Goal: Task Accomplishment & Management: Manage account settings

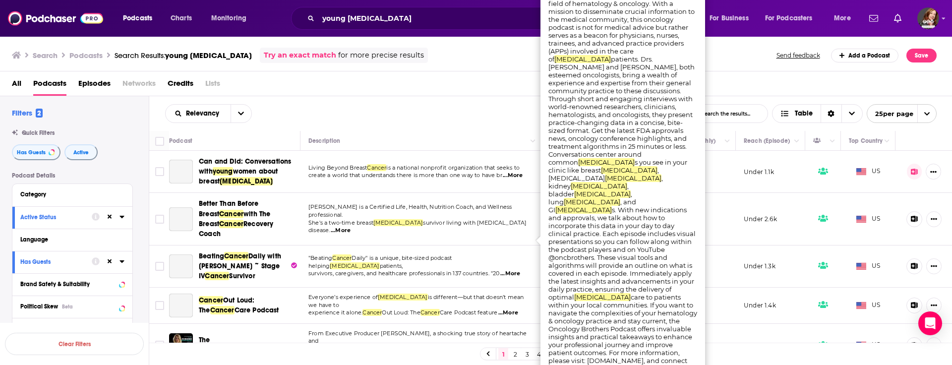
scroll to position [678, 0]
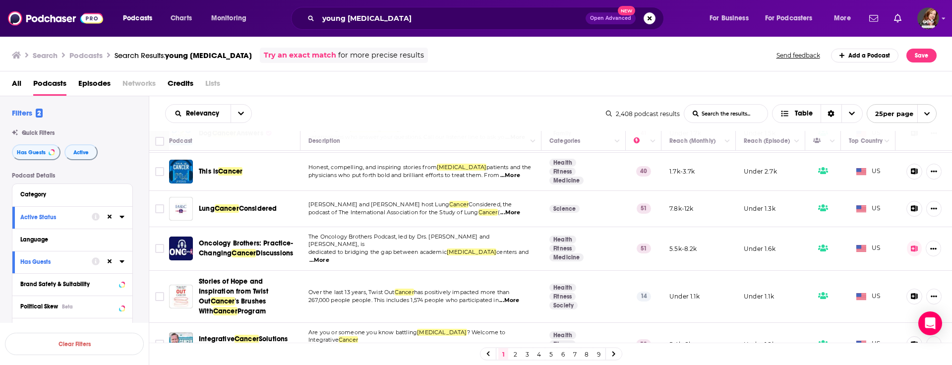
click at [402, 70] on div "Search Podcasts Search Results: young cancer Try an exact match for more precis…" at bounding box center [476, 54] width 952 height 36
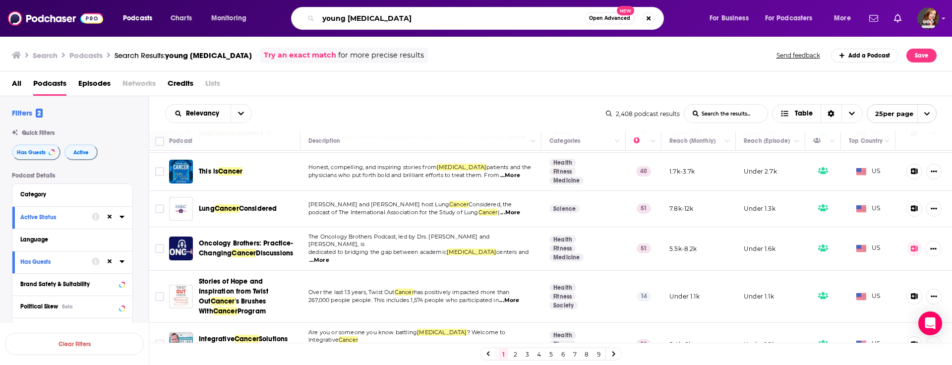
drag, startPoint x: 396, startPoint y: 24, endPoint x: 264, endPoint y: 17, distance: 131.6
click at [264, 17] on div "Podcasts Charts Monitoring young cancer Open Advanced New For Business For Podc…" at bounding box center [488, 18] width 744 height 23
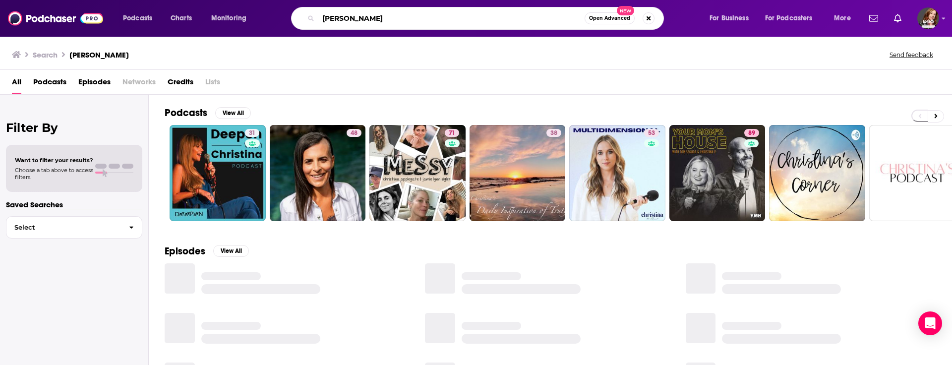
click at [372, 22] on input "christina" at bounding box center [451, 18] width 266 height 16
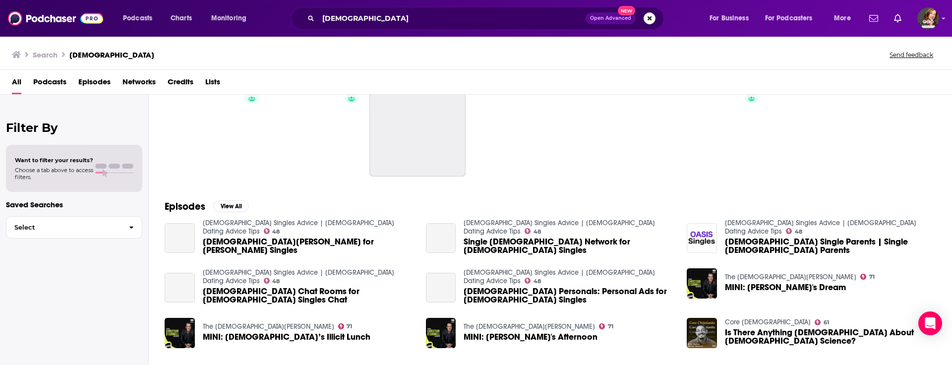
scroll to position [52, 0]
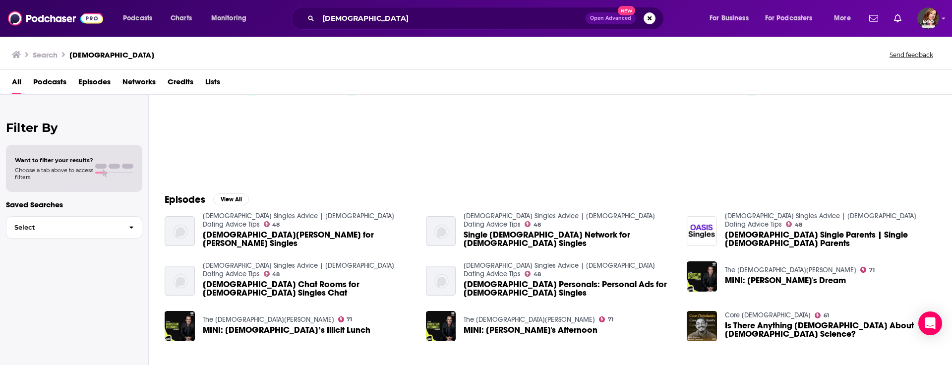
click at [50, 83] on span "Podcasts" at bounding box center [49, 84] width 33 height 20
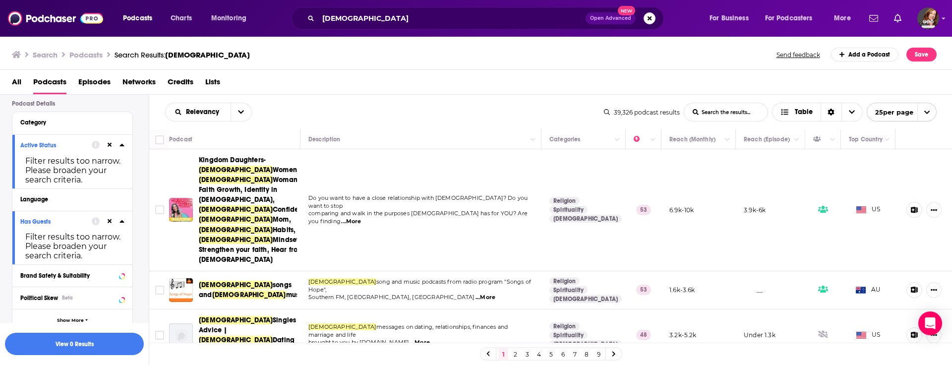
scroll to position [78, 0]
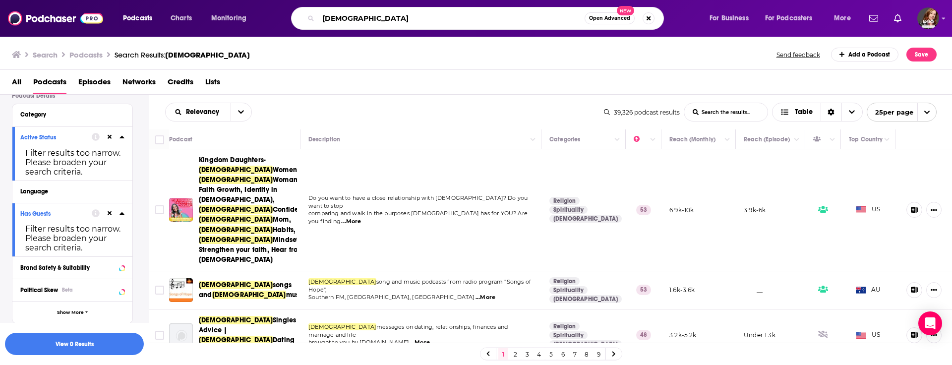
drag, startPoint x: 360, startPoint y: 16, endPoint x: 269, endPoint y: 10, distance: 91.4
click at [269, 10] on div "Podcasts Charts Monitoring christian Open Advanced New For Business For Podcast…" at bounding box center [488, 18] width 744 height 23
type input "faith"
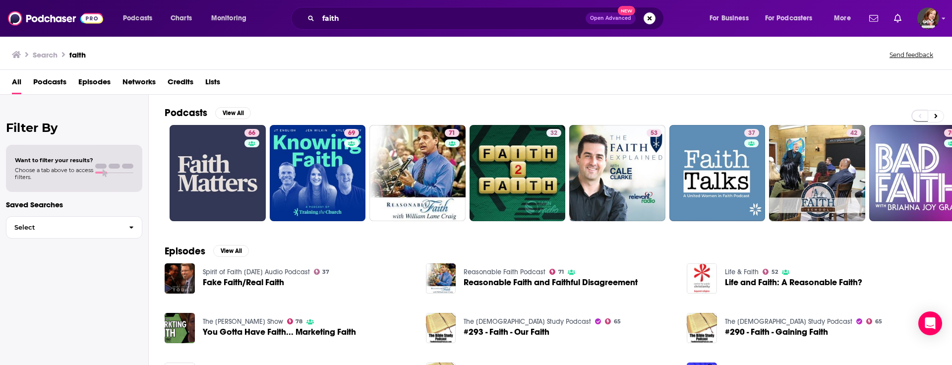
click at [50, 81] on span "Podcasts" at bounding box center [49, 84] width 33 height 20
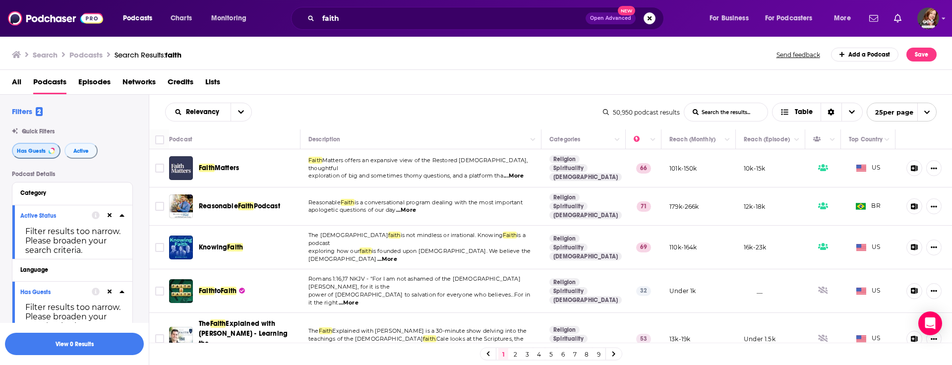
click at [29, 150] on span "Has Guests" at bounding box center [31, 150] width 29 height 5
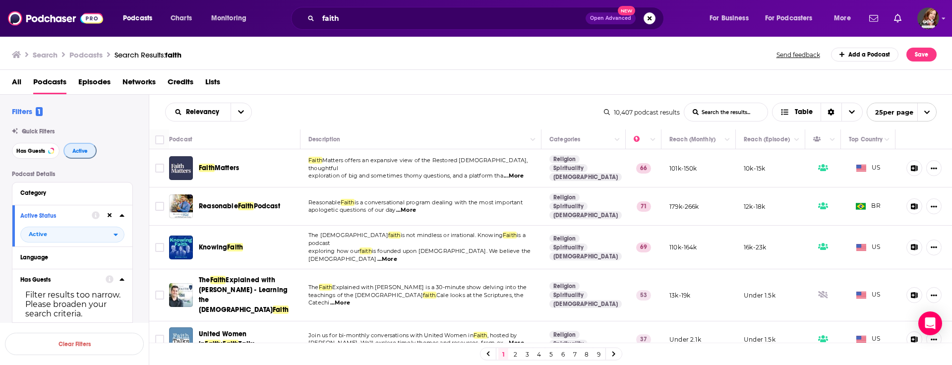
click at [78, 152] on span "Active" at bounding box center [79, 150] width 15 height 5
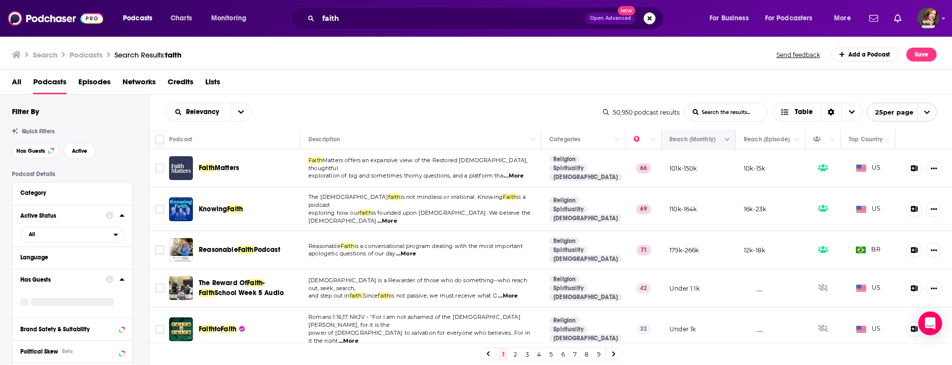
click at [705, 135] on button "Move" at bounding box center [697, 139] width 58 height 12
click at [727, 145] on button "Column Actions" at bounding box center [727, 140] width 12 height 12
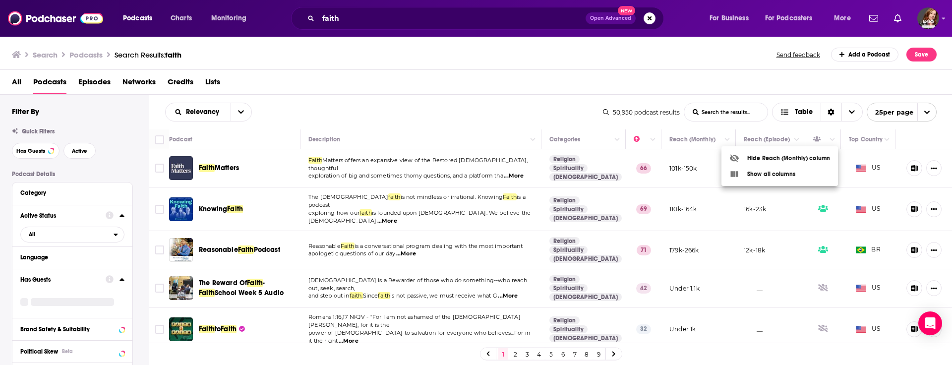
click at [678, 136] on div at bounding box center [476, 182] width 952 height 365
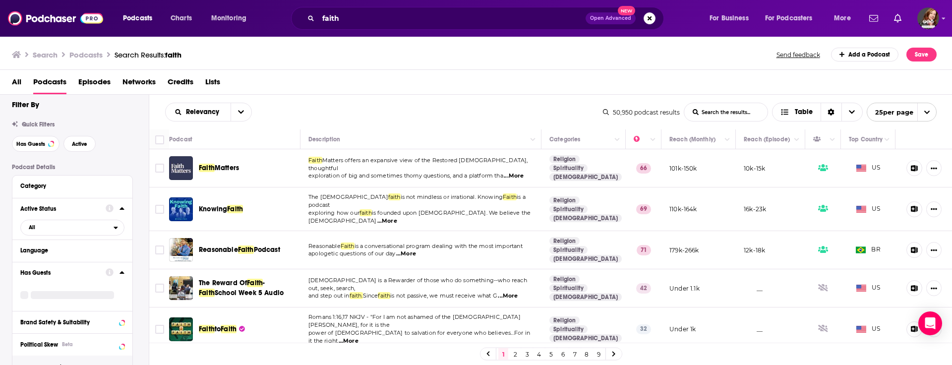
scroll to position [8, 0]
click at [95, 227] on span "All" at bounding box center [67, 226] width 93 height 13
click at [30, 258] on span "Active" at bounding box center [51, 258] width 52 height 5
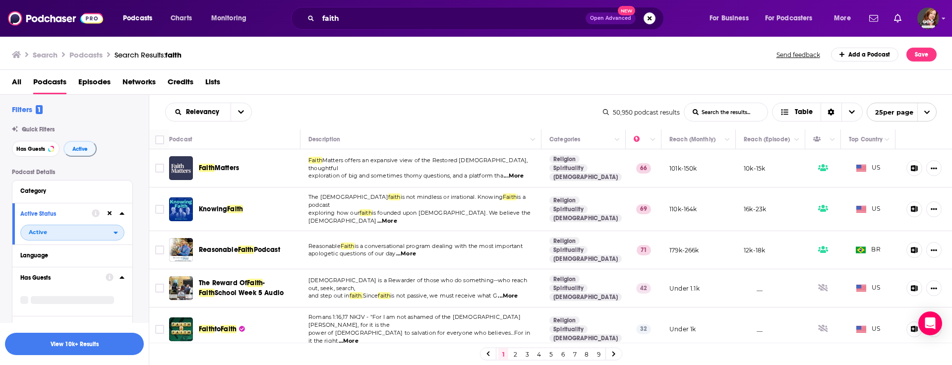
scroll to position [0, 0]
click at [29, 149] on span "Has Guests" at bounding box center [30, 150] width 29 height 5
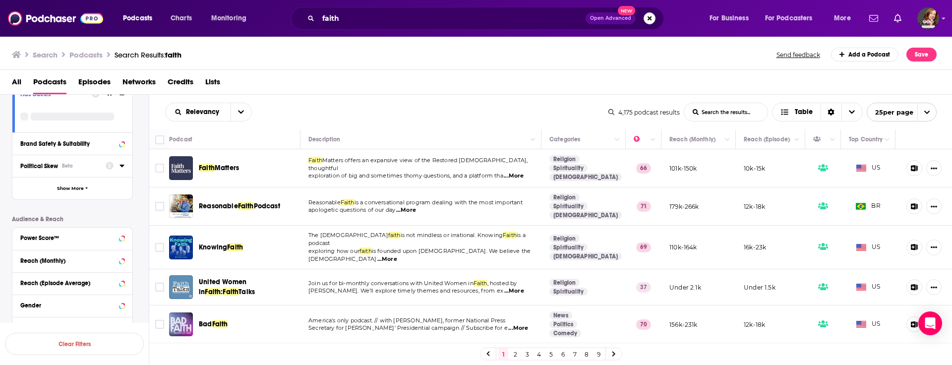
scroll to position [186, 0]
click at [71, 183] on button "Show More" at bounding box center [72, 187] width 120 height 22
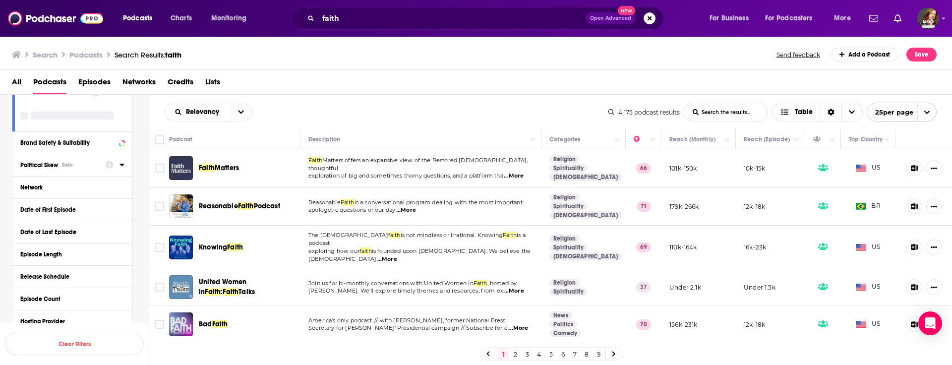
click at [122, 165] on icon at bounding box center [121, 165] width 4 height 2
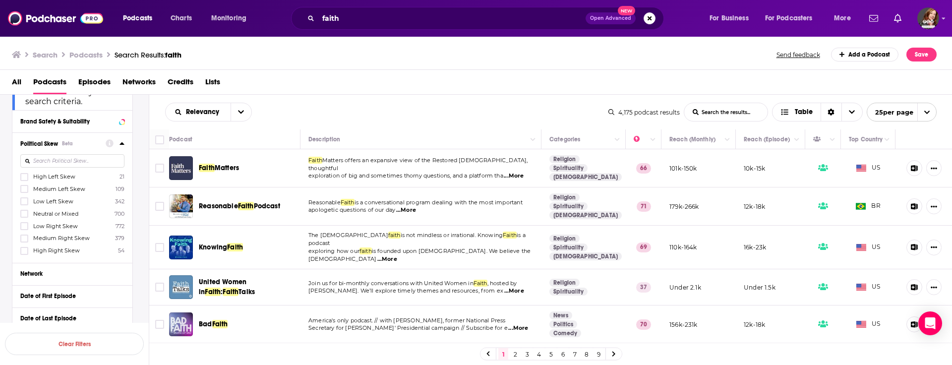
scroll to position [214, 0]
click at [23, 211] on icon at bounding box center [24, 212] width 6 height 6
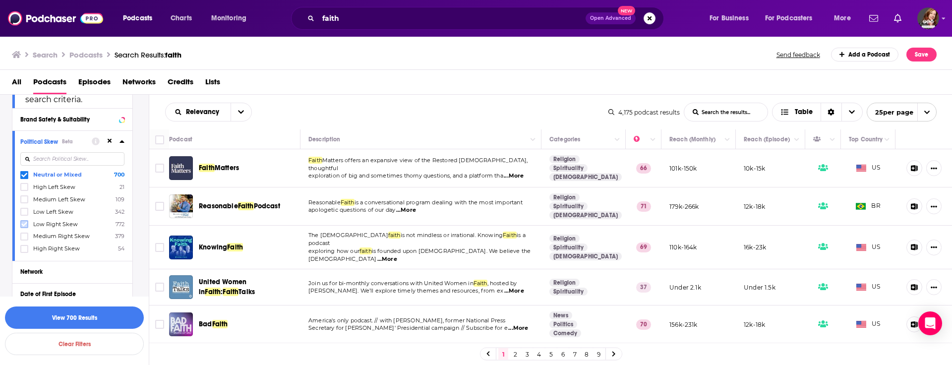
click at [25, 222] on icon at bounding box center [24, 224] width 6 height 6
click at [25, 235] on icon at bounding box center [24, 236] width 6 height 6
click at [21, 249] on icon at bounding box center [24, 249] width 6 height 6
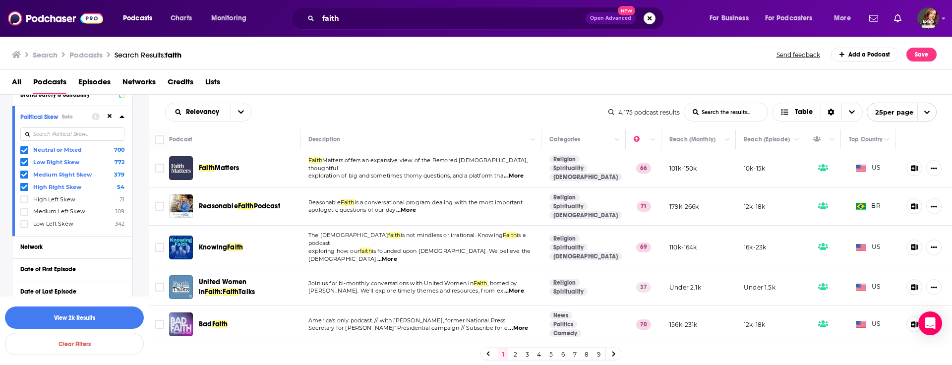
scroll to position [232, 0]
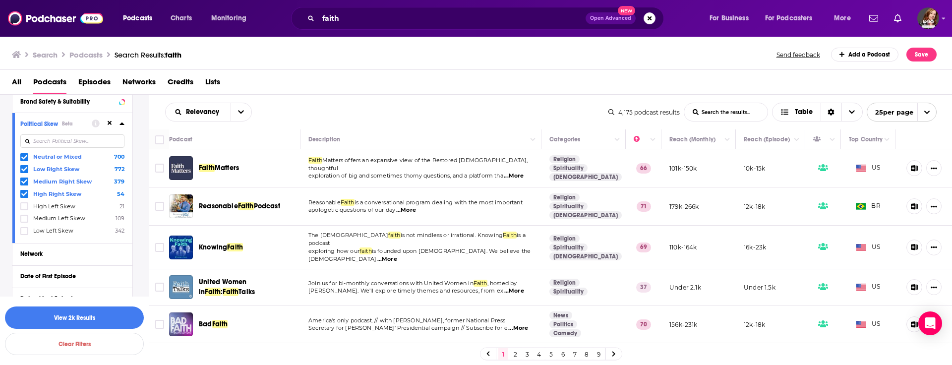
click at [24, 157] on icon at bounding box center [24, 157] width 6 height 4
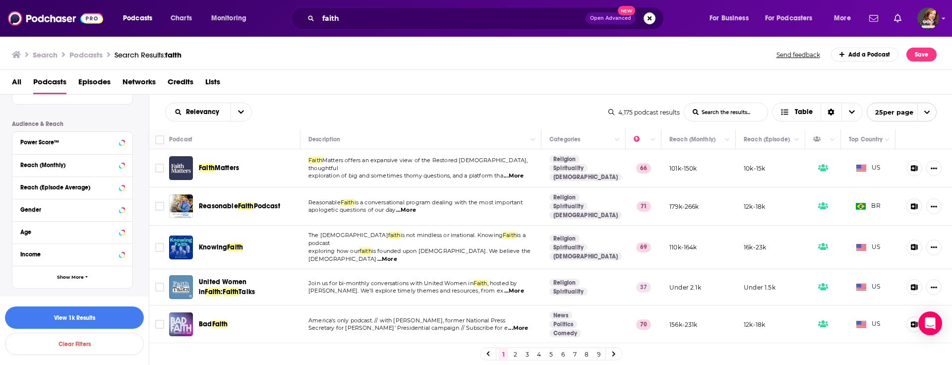
scroll to position [594, 0]
click at [70, 318] on button "View 1k Results" at bounding box center [74, 317] width 139 height 22
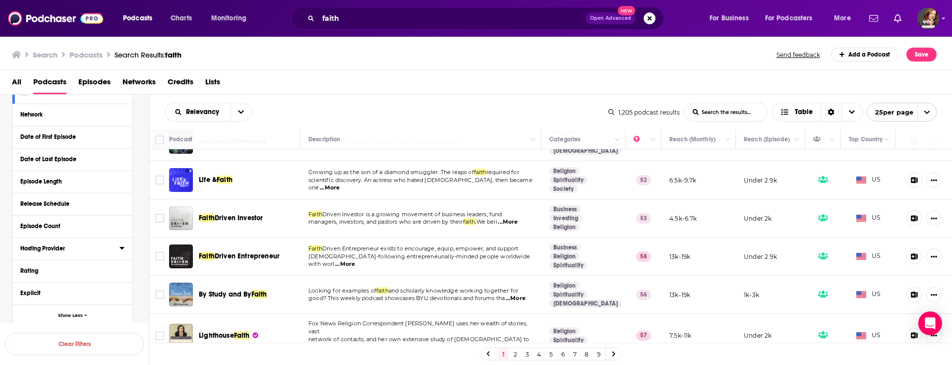
scroll to position [358, 0]
click at [160, 139] on input "Toggle select all" at bounding box center [159, 139] width 9 height 9
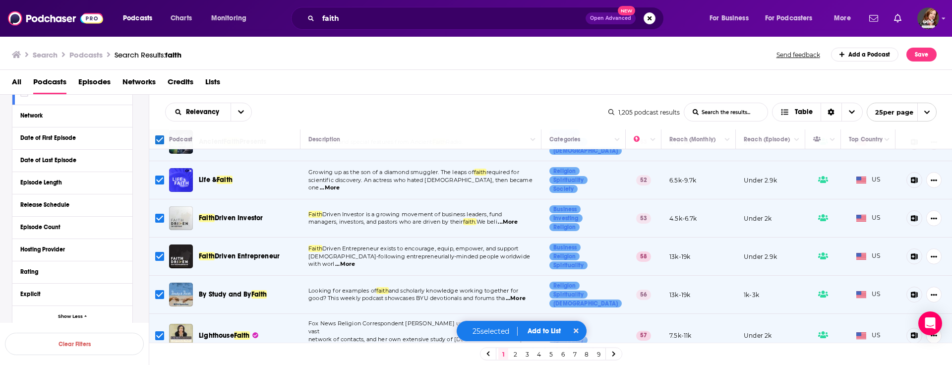
click at [926, 108] on span "open menu" at bounding box center [926, 112] width 19 height 18
click at [894, 161] on button "100 per page" at bounding box center [901, 162] width 69 height 15
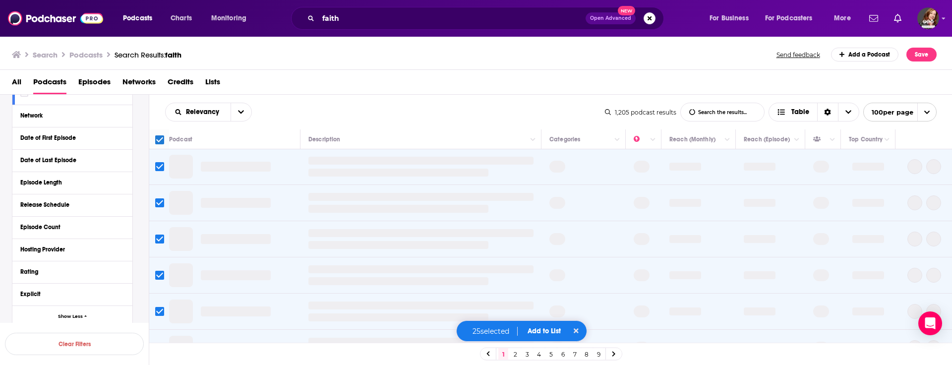
scroll to position [0, 0]
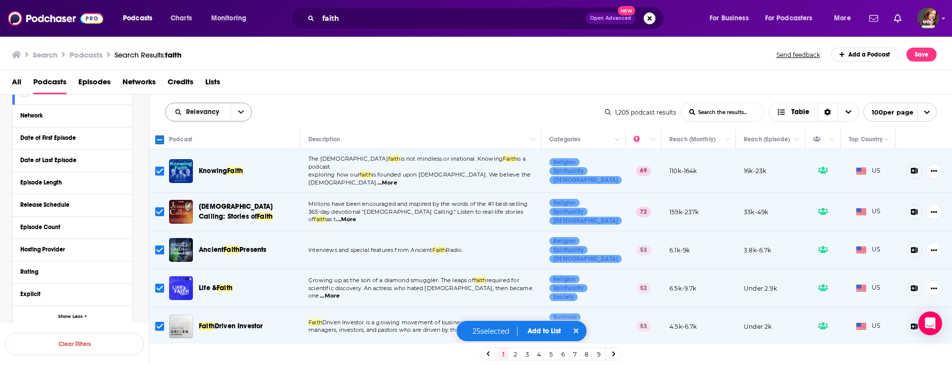
click at [238, 108] on button "open menu" at bounding box center [241, 112] width 21 height 18
click at [202, 197] on span "Power Score" at bounding box center [214, 196] width 58 height 5
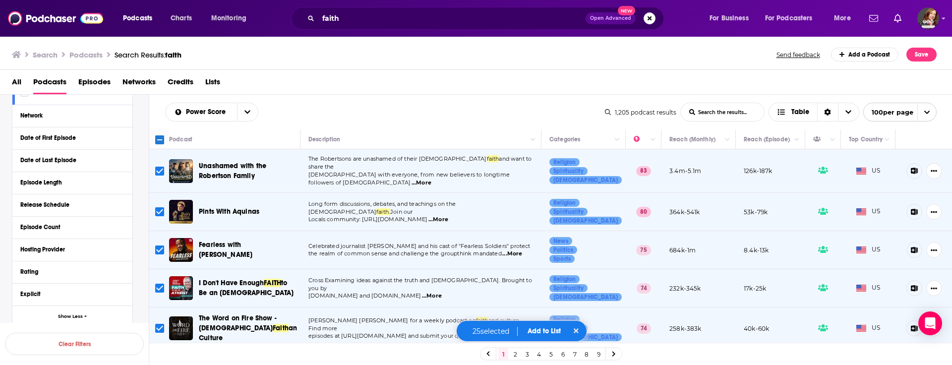
click at [158, 141] on input "Toggle select all" at bounding box center [159, 139] width 9 height 9
checkbox input "true"
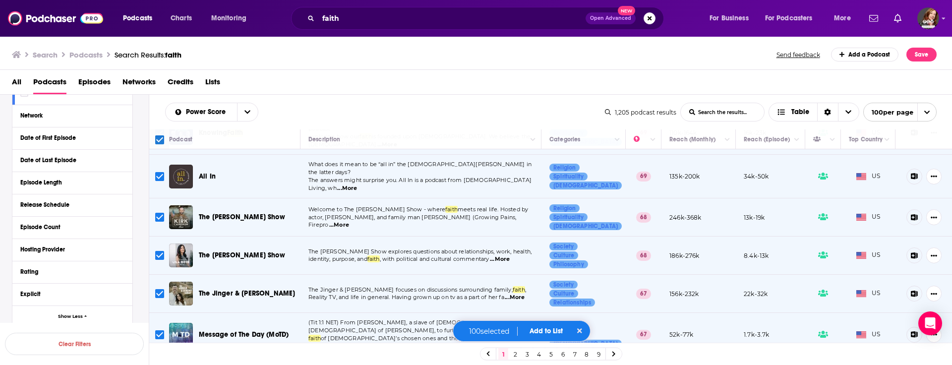
scroll to position [489, 0]
click at [544, 331] on button "Add to List" at bounding box center [546, 331] width 49 height 8
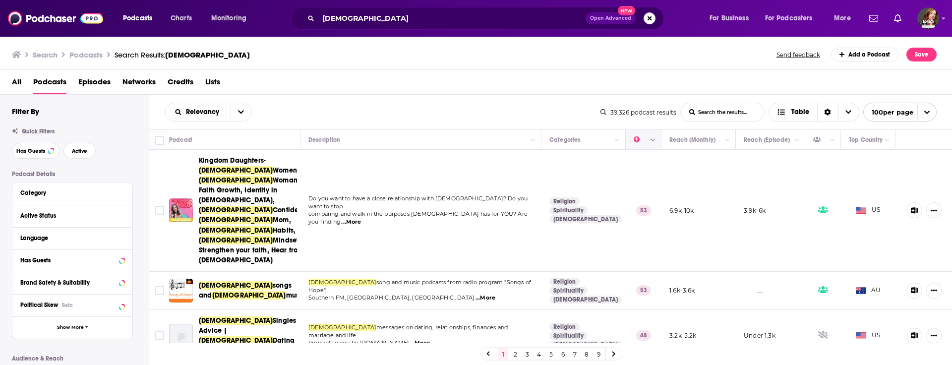
click at [653, 142] on icon "Column Actions" at bounding box center [652, 140] width 5 height 6
click at [238, 112] on div at bounding box center [476, 182] width 952 height 365
click at [238, 112] on icon "open menu" at bounding box center [241, 112] width 6 height 3
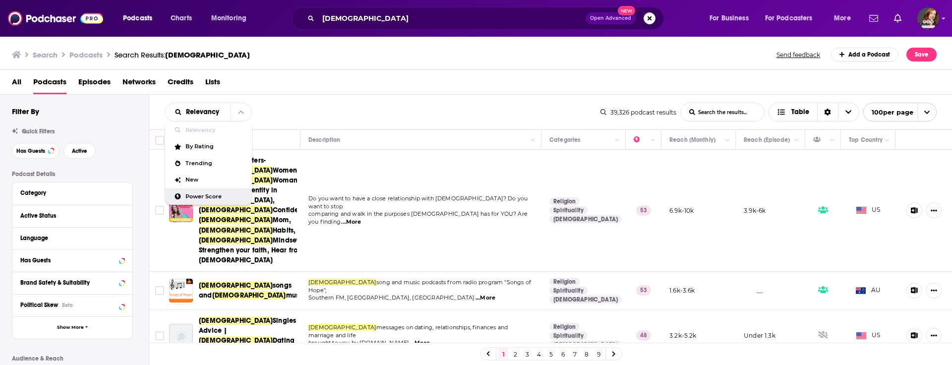
click at [203, 194] on span "Power Score" at bounding box center [214, 196] width 58 height 5
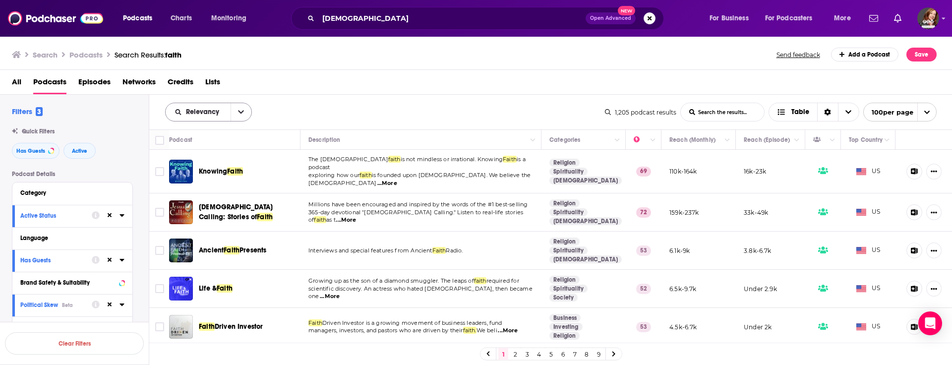
click at [239, 106] on button "open menu" at bounding box center [241, 112] width 21 height 18
click at [202, 197] on span "Power Score" at bounding box center [214, 196] width 58 height 5
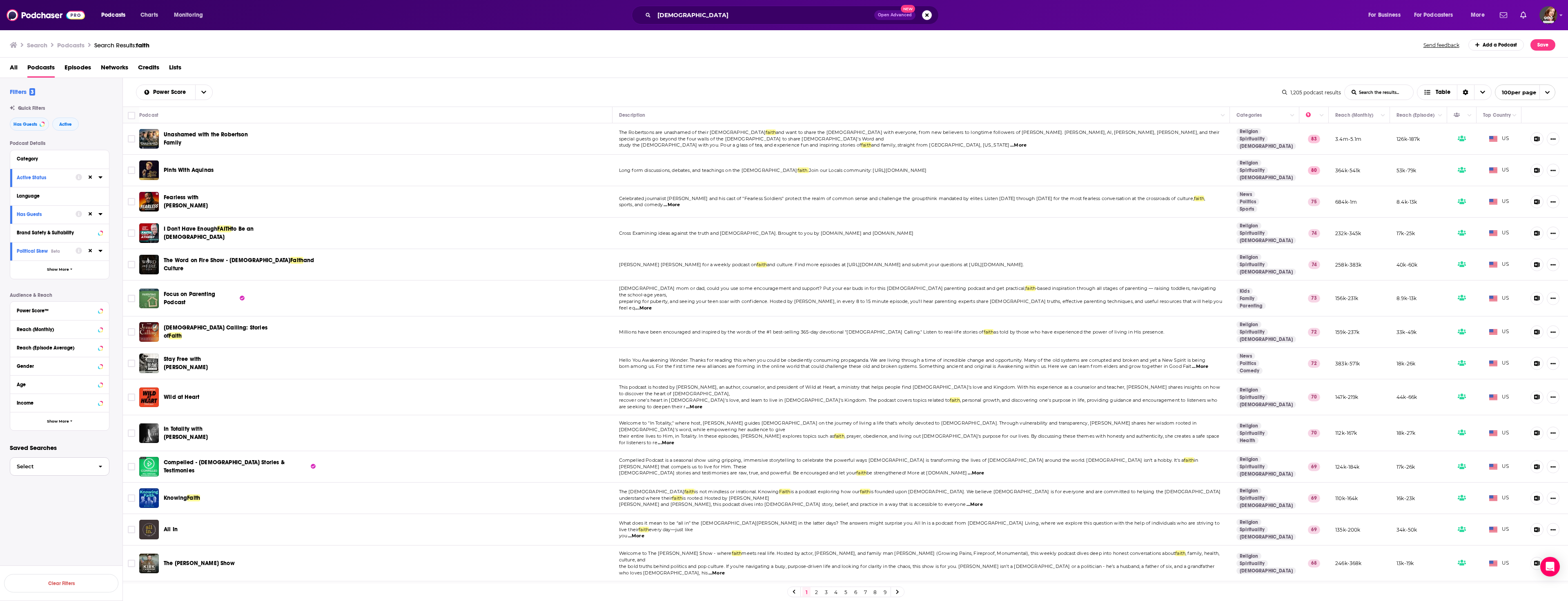
click at [50, 300] on button "Select" at bounding box center [59, 466] width 100 height 18
click at [85, 300] on button "Select" at bounding box center [59, 466] width 100 height 18
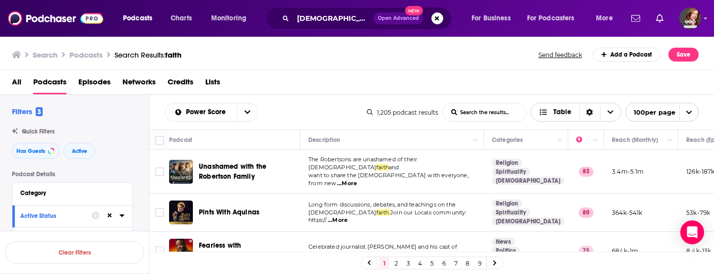
click at [591, 110] on icon "Sort Direction" at bounding box center [589, 112] width 6 height 7
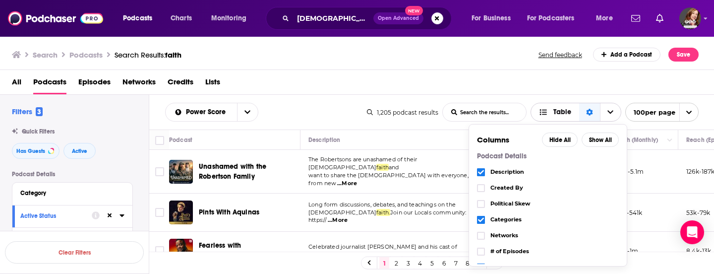
click at [612, 111] on icon "Choose View" at bounding box center [610, 112] width 6 height 3
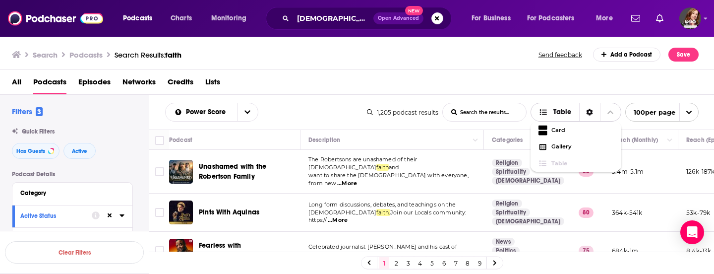
click at [562, 111] on span "Table" at bounding box center [562, 112] width 18 height 7
click at [559, 109] on span "Table" at bounding box center [562, 112] width 18 height 7
click at [690, 108] on span "open menu" at bounding box center [688, 112] width 19 height 18
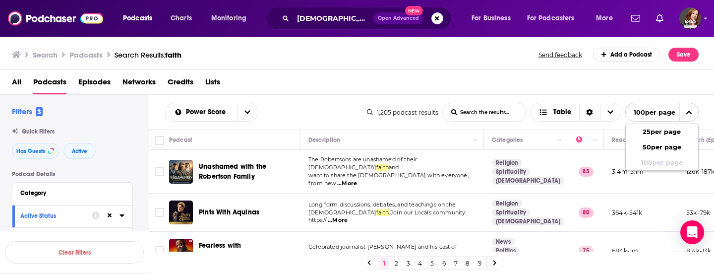
click at [690, 108] on span "close menu" at bounding box center [688, 112] width 19 height 18
click at [158, 138] on input "Toggle select all" at bounding box center [159, 140] width 9 height 9
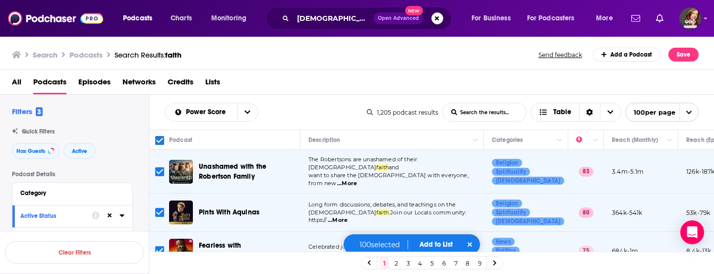
click at [157, 140] on input "Toggle select all" at bounding box center [159, 140] width 9 height 9
checkbox input "false"
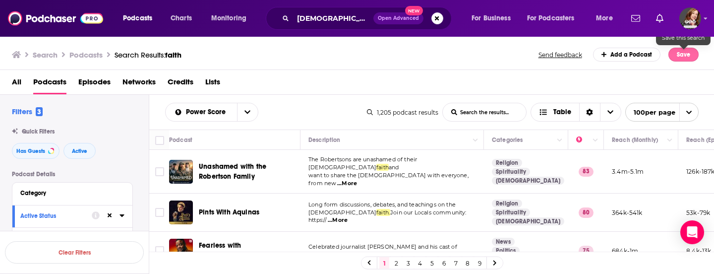
click at [683, 56] on button "Save" at bounding box center [683, 55] width 30 height 14
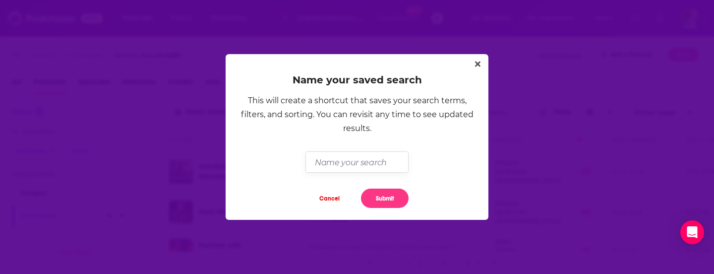
click at [332, 164] on input "Dialog" at bounding box center [356, 161] width 103 height 21
type input "Faith for [PERSON_NAME]"
click at [383, 196] on button "Submit" at bounding box center [385, 197] width 48 height 19
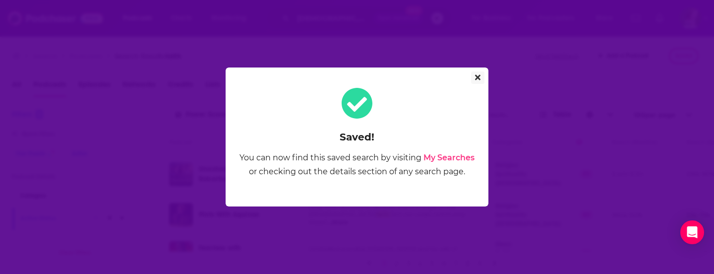
click at [476, 79] on icon "Close" at bounding box center [477, 77] width 5 height 5
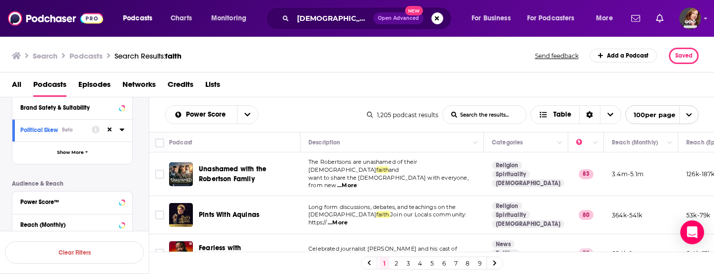
scroll to position [326, 0]
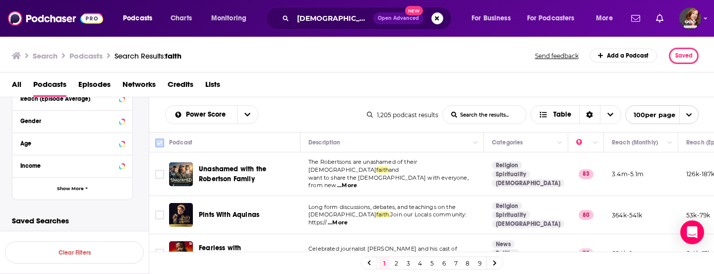
click at [159, 143] on input "Toggle select all" at bounding box center [159, 142] width 9 height 9
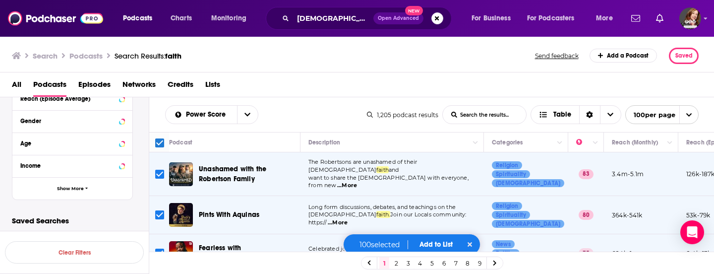
click at [438, 247] on button "Add to List" at bounding box center [435, 244] width 49 height 8
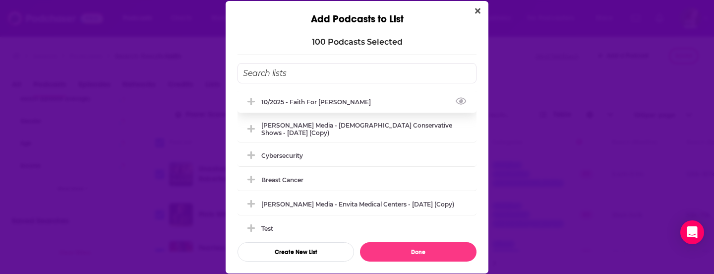
click at [343, 101] on div "10/2025 - Faith for [PERSON_NAME]" at bounding box center [319, 101] width 116 height 7
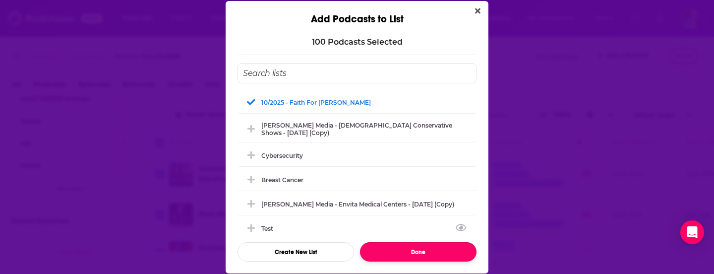
click at [423, 250] on button "Done" at bounding box center [418, 251] width 116 height 19
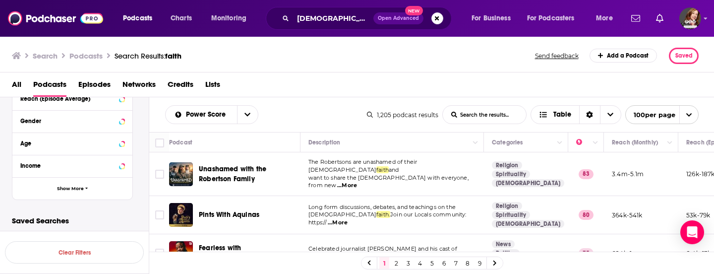
click at [396, 264] on link "2" at bounding box center [396, 263] width 10 height 12
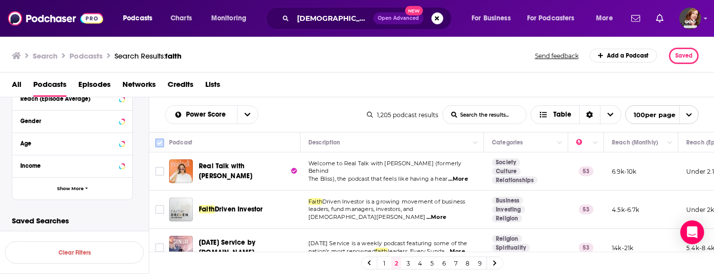
click at [160, 142] on input "Toggle select all" at bounding box center [159, 142] width 9 height 9
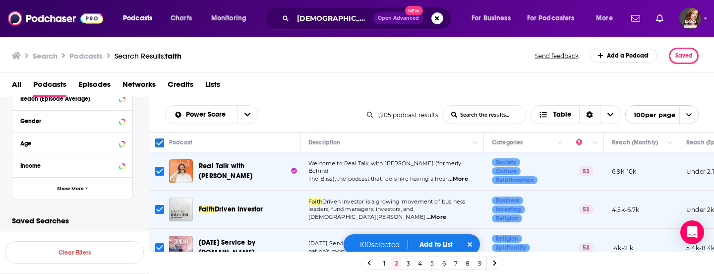
click at [435, 244] on button "Add to List" at bounding box center [435, 244] width 49 height 8
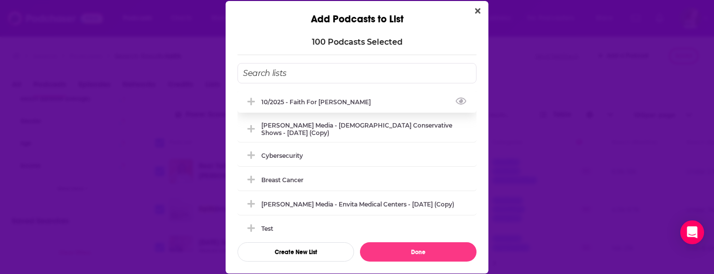
click at [355, 100] on div "10/2025 - Faith for [PERSON_NAME]" at bounding box center [356, 102] width 239 height 22
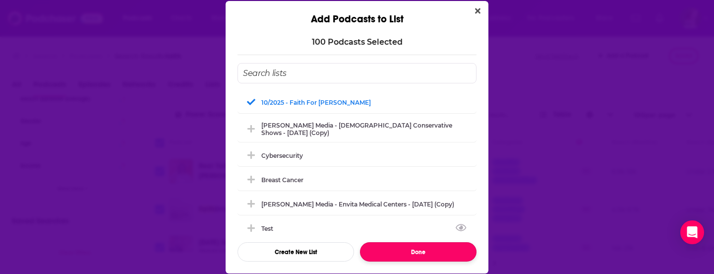
click at [427, 249] on button "Done" at bounding box center [418, 251] width 116 height 19
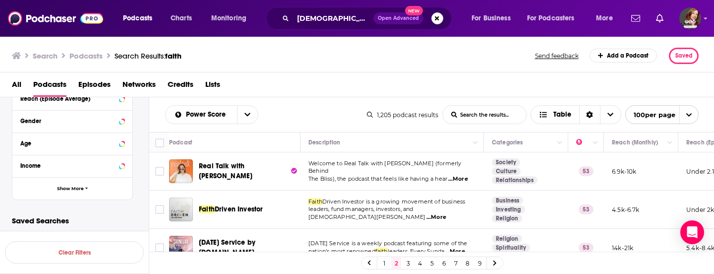
click at [408, 262] on link "3" at bounding box center [408, 263] width 10 height 12
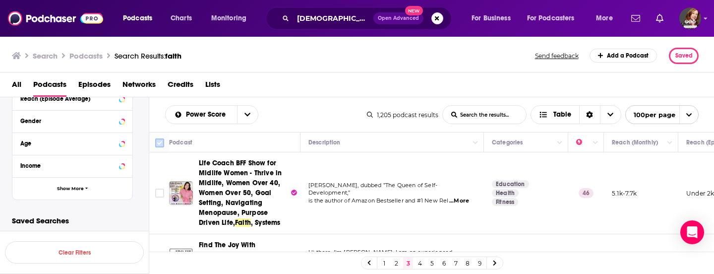
click at [159, 142] on input "Toggle select all" at bounding box center [159, 142] width 9 height 9
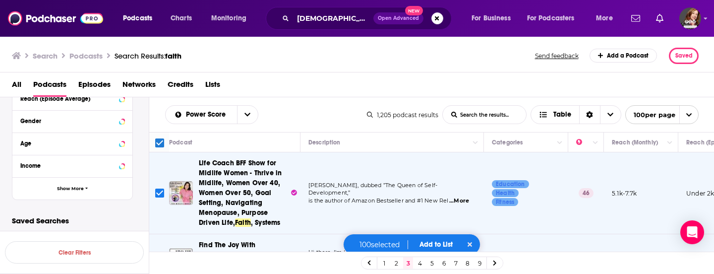
click at [435, 243] on button "Add to List" at bounding box center [435, 244] width 49 height 8
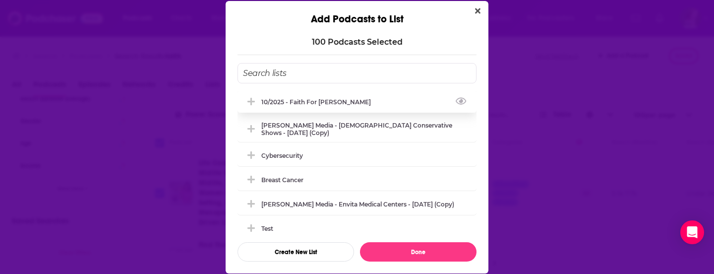
click at [385, 94] on div "10/2025 - Faith for [PERSON_NAME]" at bounding box center [356, 102] width 239 height 22
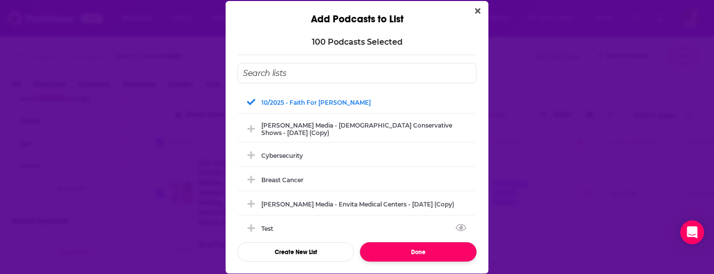
click at [416, 251] on button "Done" at bounding box center [418, 251] width 116 height 19
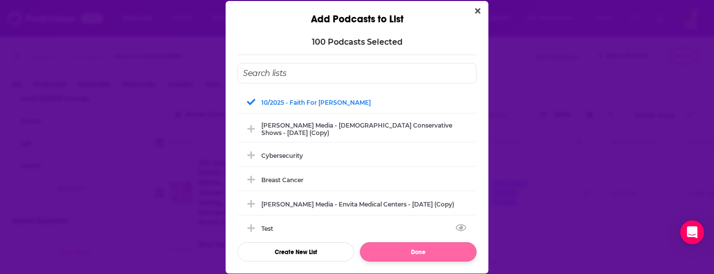
checkbox input "false"
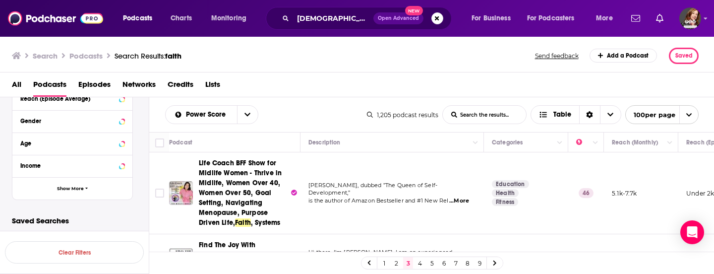
click at [418, 264] on link "4" at bounding box center [420, 263] width 10 height 12
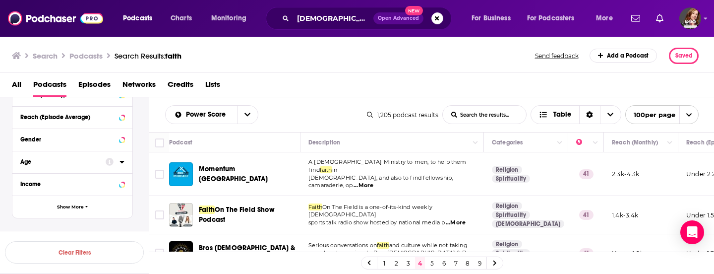
scroll to position [326, 0]
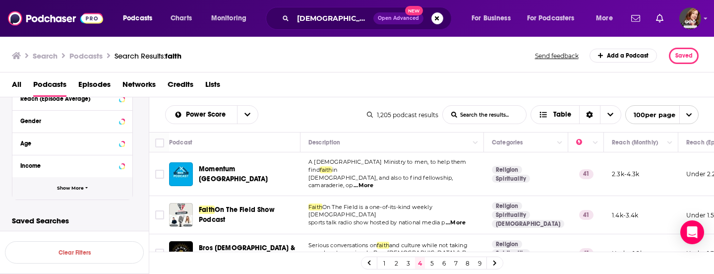
click at [68, 185] on span "Show More" at bounding box center [70, 187] width 27 height 5
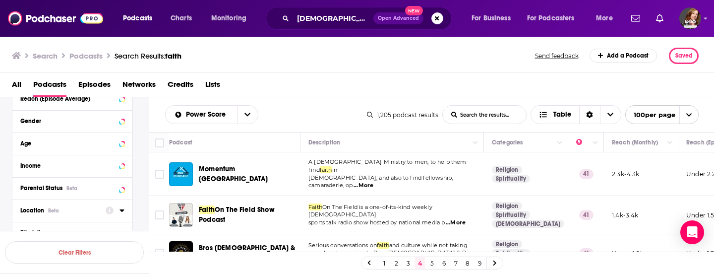
click at [122, 207] on icon at bounding box center [121, 210] width 5 height 8
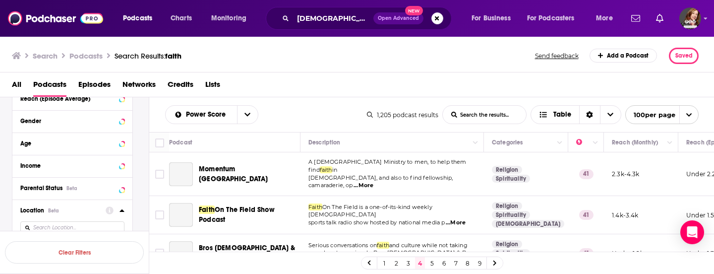
scroll to position [428, 0]
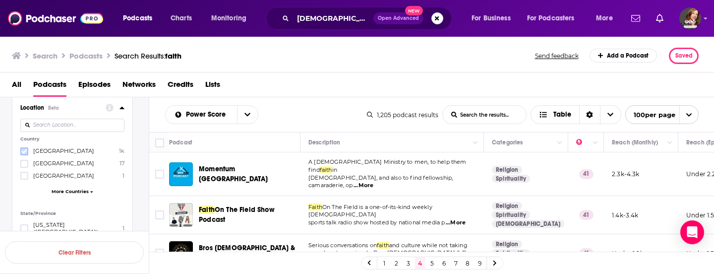
click at [26, 149] on icon at bounding box center [24, 151] width 6 height 4
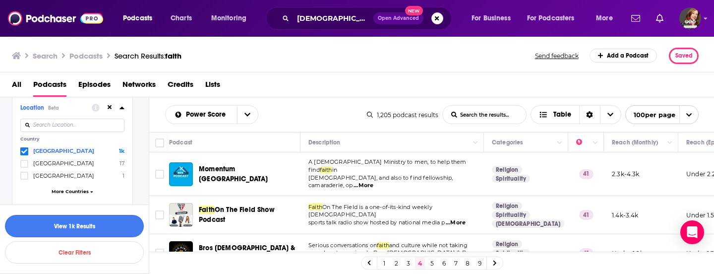
click at [83, 225] on button "View 1k Results" at bounding box center [74, 226] width 139 height 22
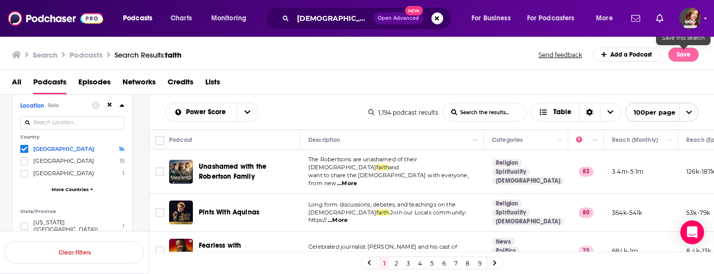
click at [685, 56] on button "Save" at bounding box center [683, 55] width 30 height 14
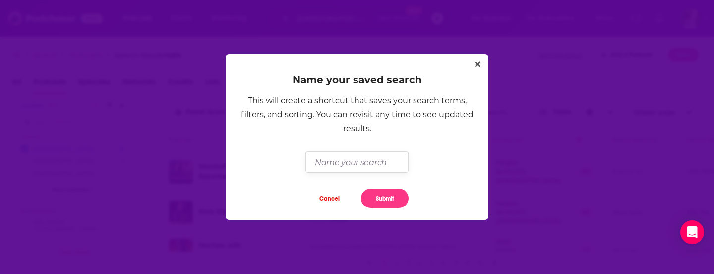
click at [340, 154] on input "Dialog" at bounding box center [356, 161] width 103 height 21
type input "Faith for [PERSON_NAME]"
click at [392, 198] on button "Submit" at bounding box center [385, 197] width 48 height 19
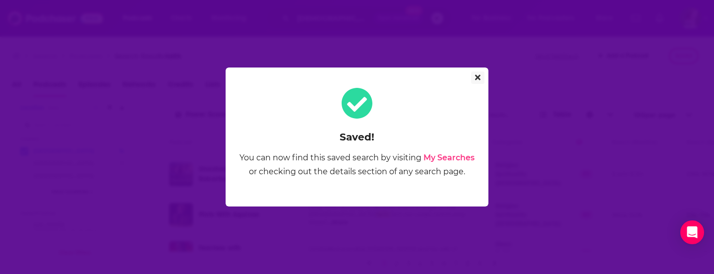
click at [478, 77] on icon "Close" at bounding box center [477, 77] width 5 height 8
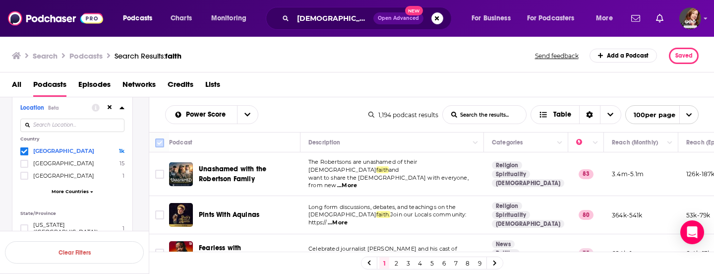
click at [159, 142] on input "Toggle select all" at bounding box center [159, 142] width 9 height 9
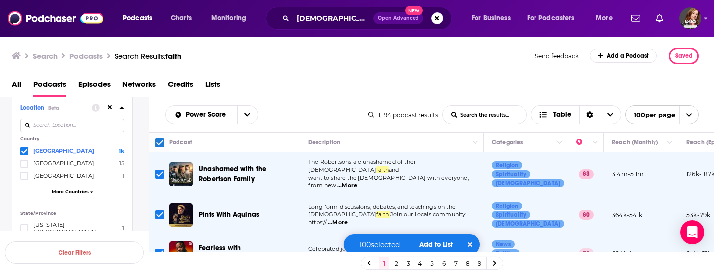
click at [442, 244] on button "Add to List" at bounding box center [435, 244] width 49 height 8
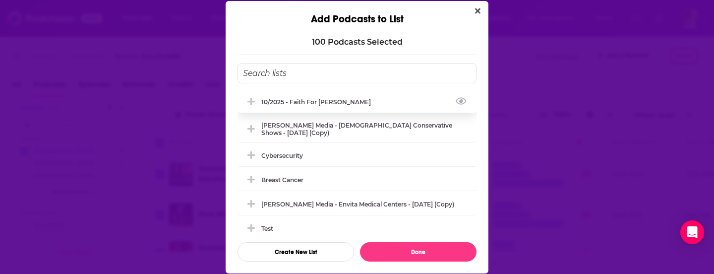
click at [339, 100] on div "10/2025 - Faith for [PERSON_NAME]" at bounding box center [319, 101] width 116 height 7
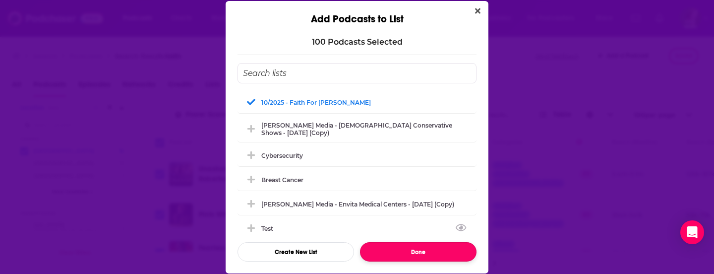
click at [408, 249] on button "Done" at bounding box center [418, 251] width 116 height 19
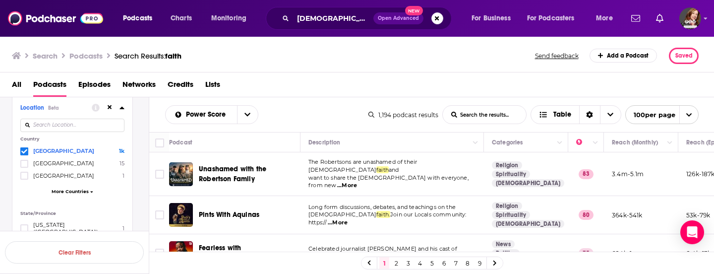
click at [395, 264] on link "2" at bounding box center [396, 263] width 10 height 12
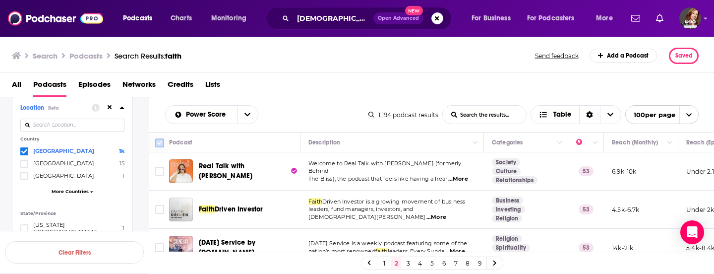
click at [159, 142] on input "Toggle select all" at bounding box center [159, 142] width 9 height 9
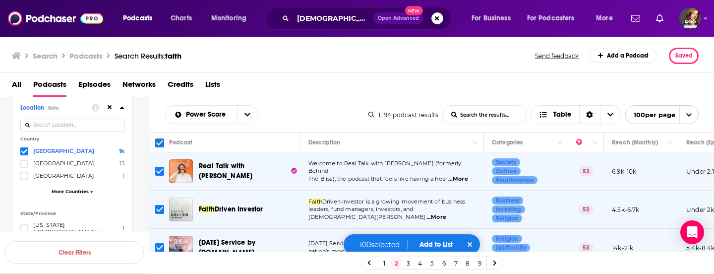
click at [442, 244] on button "Add to List" at bounding box center [435, 244] width 49 height 8
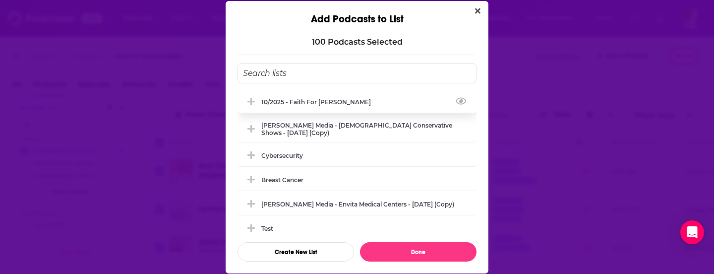
click at [336, 100] on div "10/2025 - Faith for [PERSON_NAME]" at bounding box center [319, 101] width 116 height 7
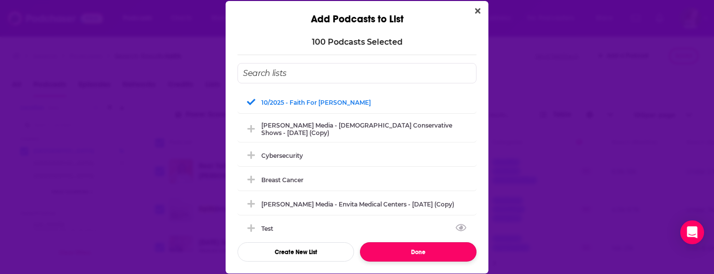
click at [422, 254] on button "Done" at bounding box center [418, 251] width 116 height 19
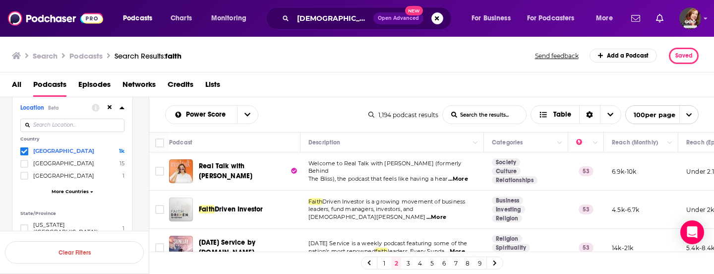
click at [408, 264] on link "3" at bounding box center [408, 263] width 10 height 12
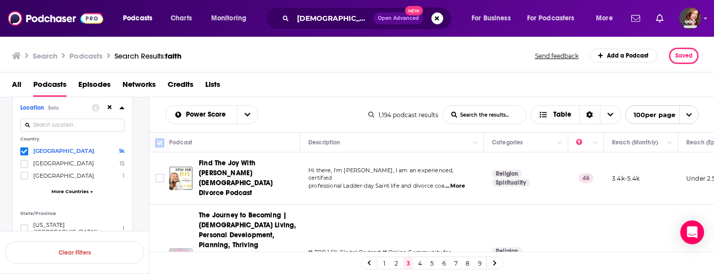
click at [161, 142] on input "Toggle select all" at bounding box center [159, 142] width 9 height 9
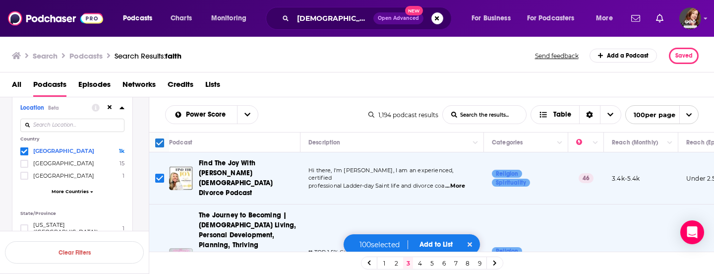
click at [446, 245] on button "Add to List" at bounding box center [435, 244] width 49 height 8
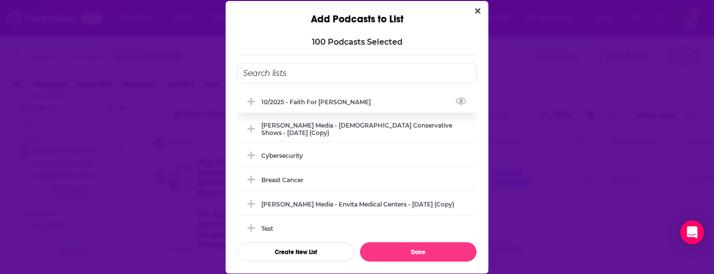
click at [333, 101] on div "10/2025 - Faith for [PERSON_NAME]" at bounding box center [319, 101] width 116 height 7
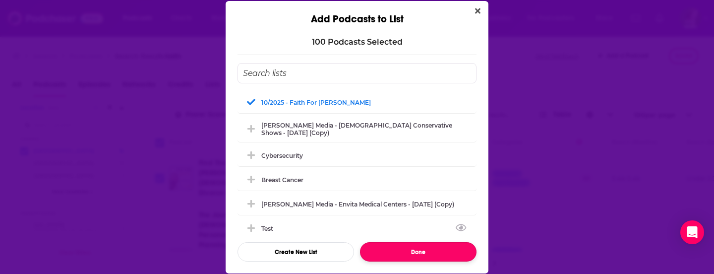
click at [409, 251] on button "Done" at bounding box center [418, 251] width 116 height 19
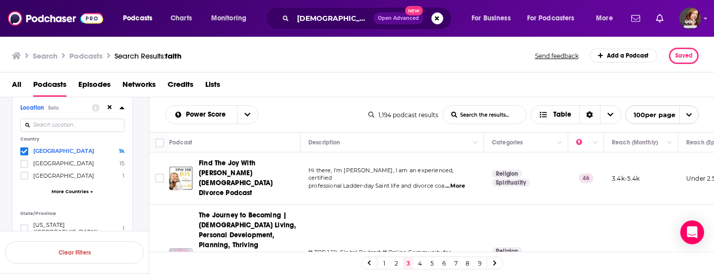
click at [421, 262] on link "4" at bounding box center [420, 263] width 10 height 12
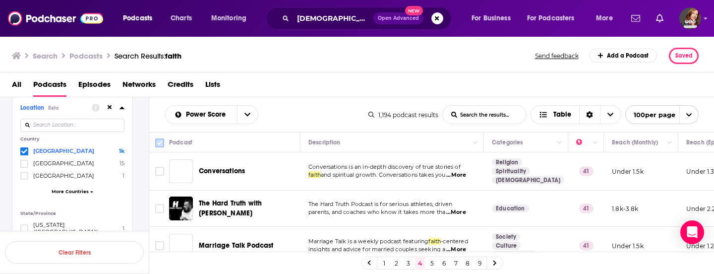
click at [157, 141] on input "Toggle select all" at bounding box center [159, 142] width 9 height 9
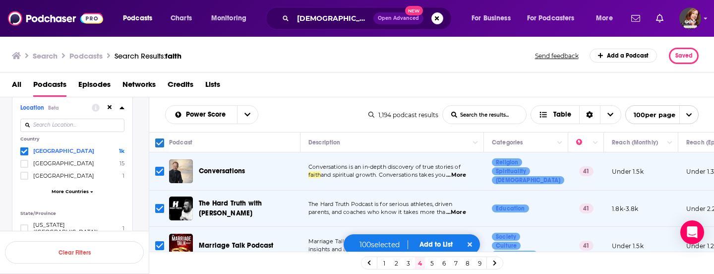
click at [447, 243] on button "Add to List" at bounding box center [435, 244] width 49 height 8
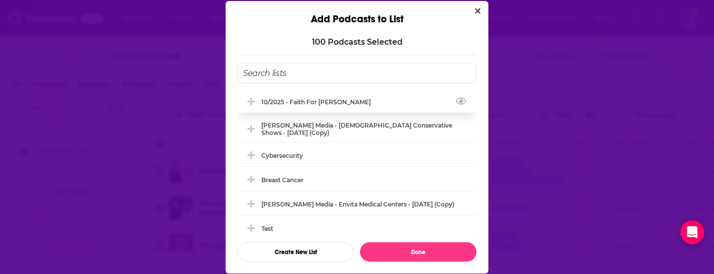
click at [343, 98] on div "10/2025 - Faith for [PERSON_NAME]" at bounding box center [319, 101] width 116 height 7
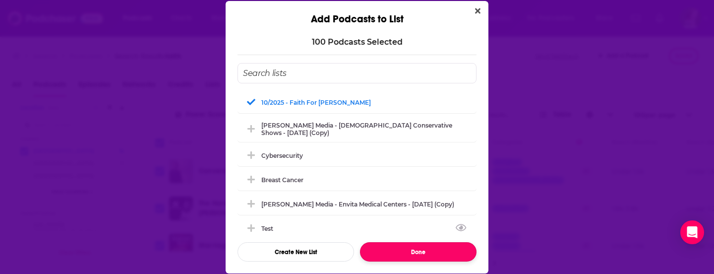
click at [414, 250] on button "Done" at bounding box center [418, 251] width 116 height 19
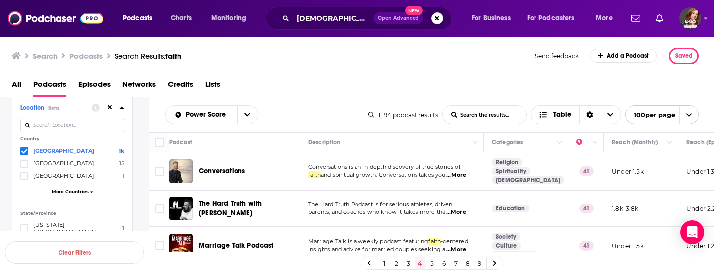
click at [433, 262] on link "5" at bounding box center [432, 263] width 10 height 12
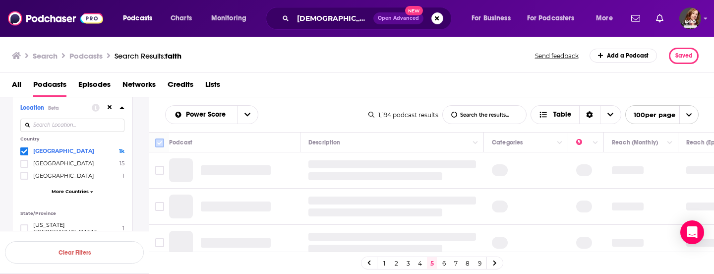
click at [159, 142] on input "Toggle select all" at bounding box center [159, 142] width 9 height 9
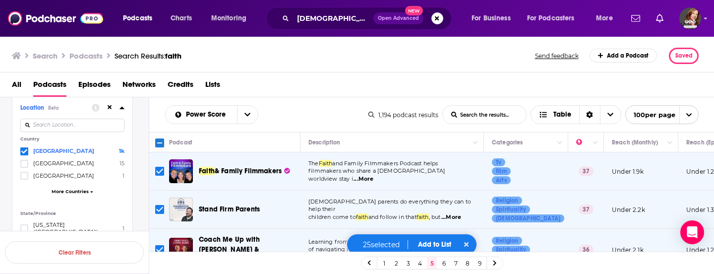
click at [439, 241] on button "Add to List" at bounding box center [434, 244] width 49 height 8
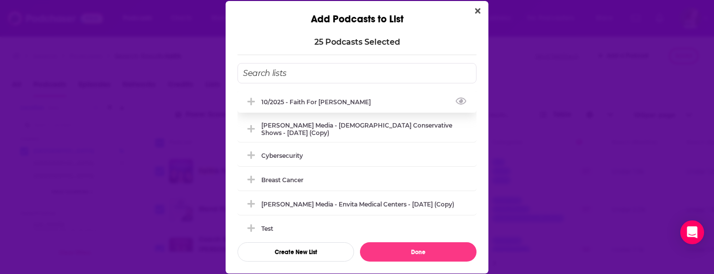
click at [373, 98] on div "10/2025 - Faith for [PERSON_NAME]" at bounding box center [356, 102] width 239 height 22
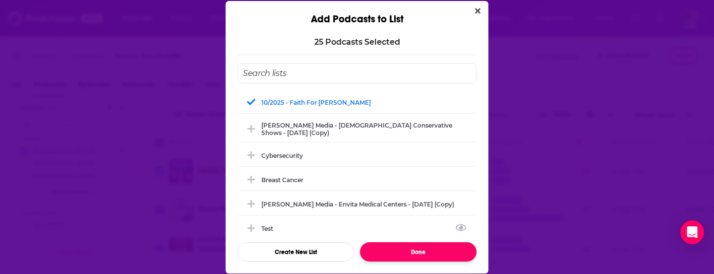
click at [421, 250] on button "Done" at bounding box center [418, 251] width 116 height 19
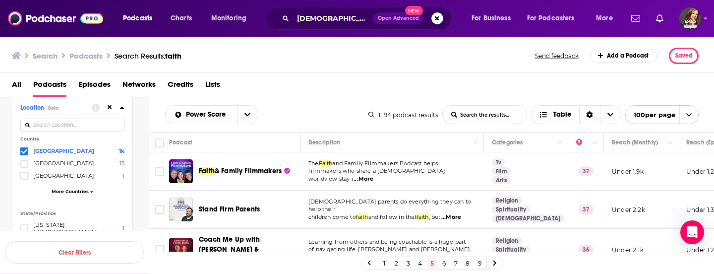
click at [444, 264] on link "6" at bounding box center [444, 263] width 10 height 12
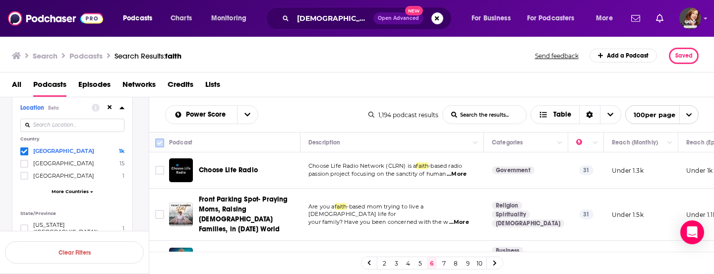
click at [159, 142] on input "Toggle select all" at bounding box center [159, 142] width 9 height 9
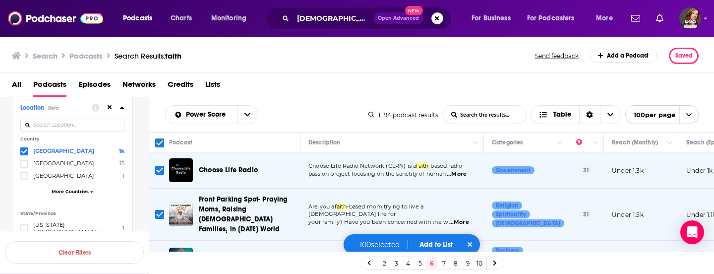
click at [436, 246] on button "Add to List" at bounding box center [435, 244] width 49 height 8
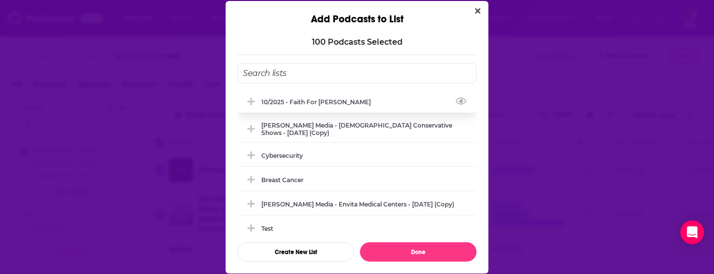
click at [291, 98] on div "10/2025 - Faith for [PERSON_NAME]" at bounding box center [319, 101] width 116 height 7
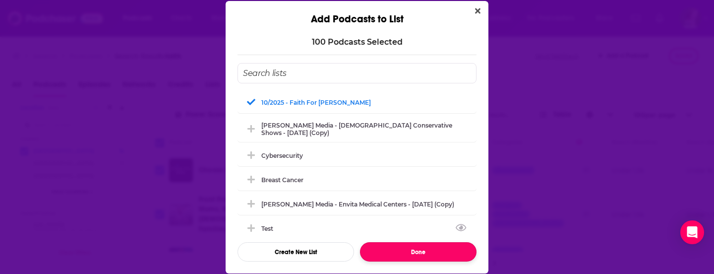
click at [419, 251] on button "Done" at bounding box center [418, 251] width 116 height 19
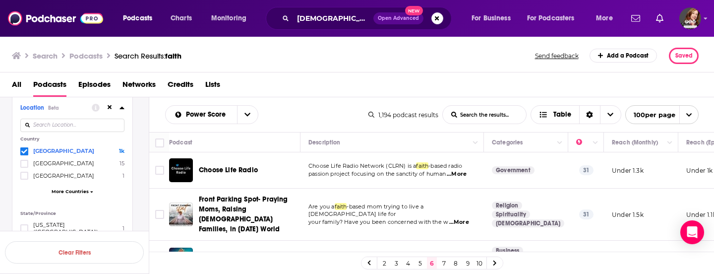
click at [443, 262] on link "7" at bounding box center [444, 263] width 10 height 12
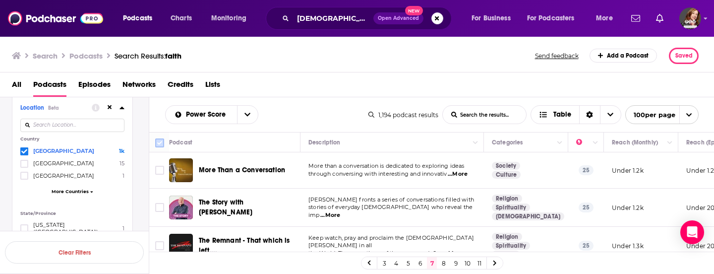
click at [158, 142] on input "Toggle select all" at bounding box center [159, 142] width 9 height 9
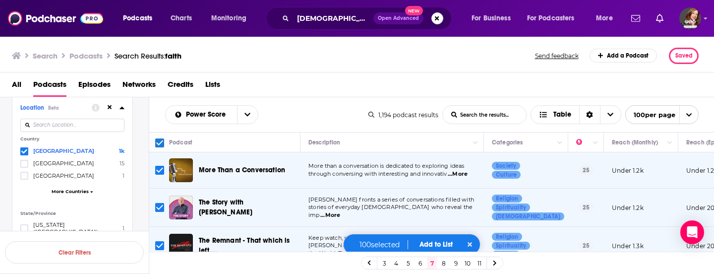
click at [434, 243] on button "Add to List" at bounding box center [435, 244] width 49 height 8
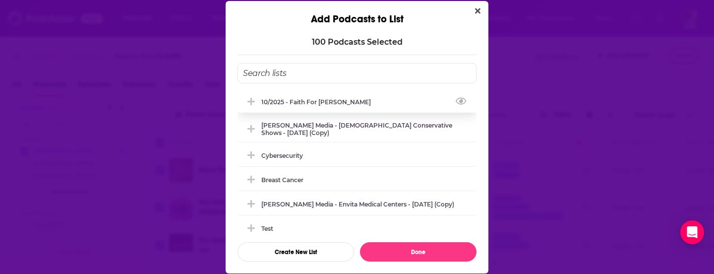
click at [345, 101] on div "10/2025 - Faith for [PERSON_NAME]" at bounding box center [319, 101] width 116 height 7
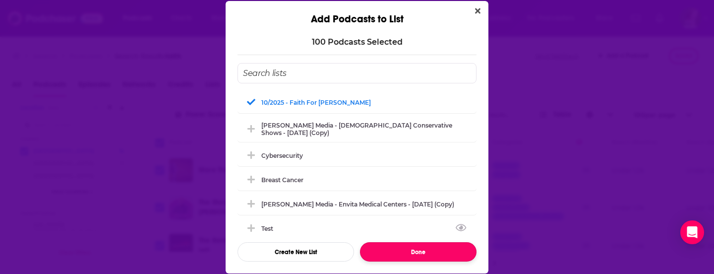
click at [418, 253] on button "Done" at bounding box center [418, 251] width 116 height 19
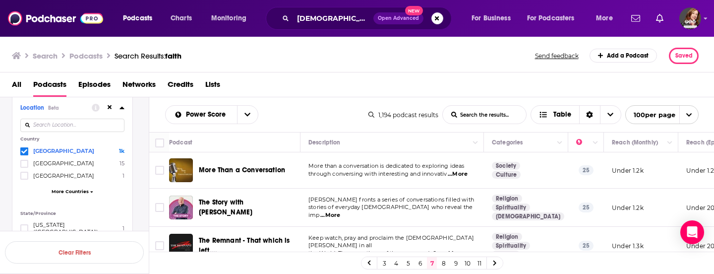
click at [445, 264] on link "8" at bounding box center [444, 263] width 10 height 12
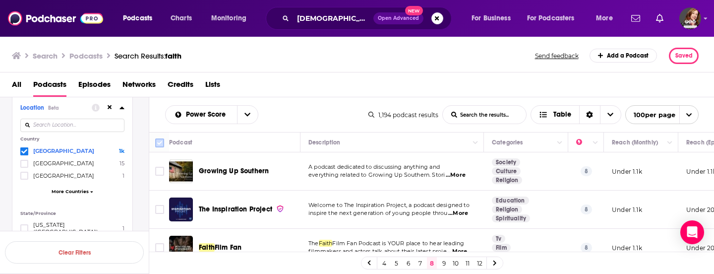
click at [160, 143] on input "Toggle select all" at bounding box center [159, 142] width 9 height 9
checkbox input "true"
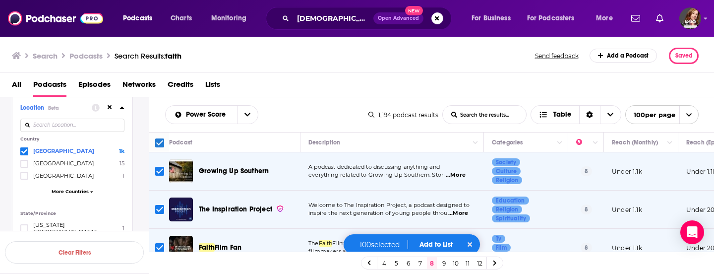
click at [442, 243] on button "Add to List" at bounding box center [435, 244] width 49 height 8
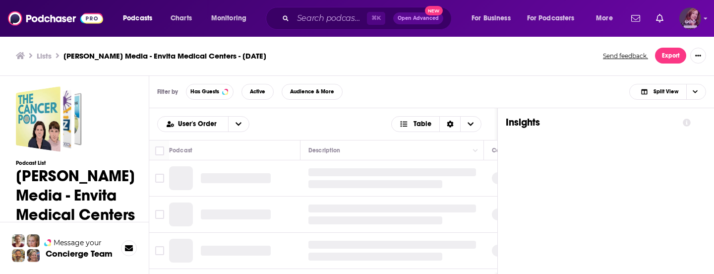
click at [687, 19] on img "Logged in as pamelastevensmedia" at bounding box center [690, 18] width 22 height 22
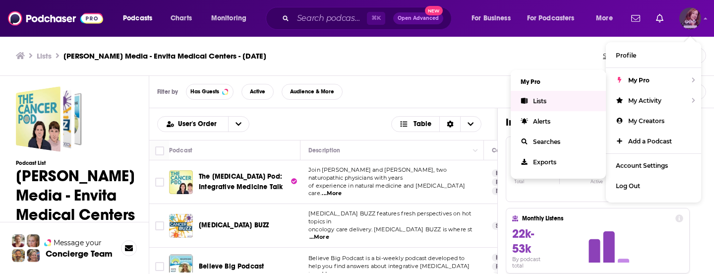
click at [543, 100] on span "Lists" at bounding box center [539, 100] width 13 height 7
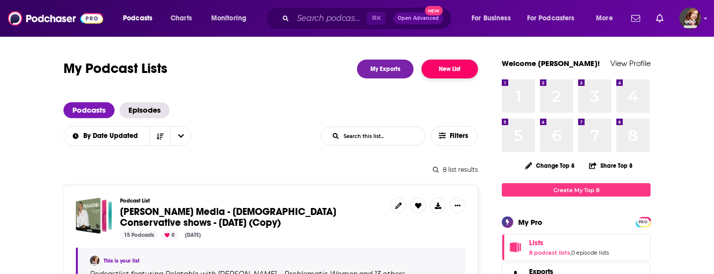
click at [454, 68] on button "New List" at bounding box center [449, 68] width 57 height 19
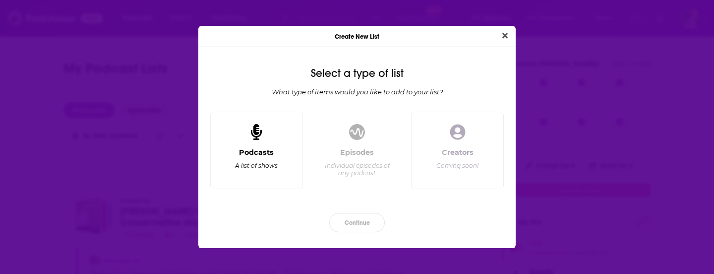
click at [255, 131] on icon "Dialog" at bounding box center [256, 132] width 11 height 16
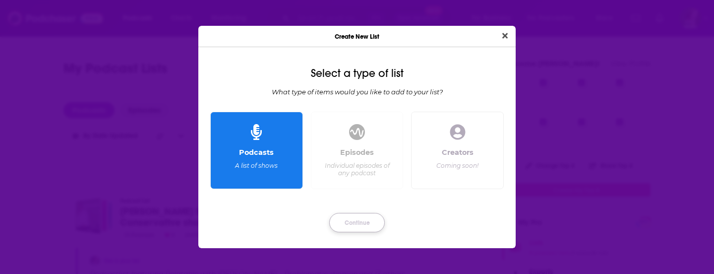
click at [354, 223] on button "Continue" at bounding box center [357, 222] width 56 height 19
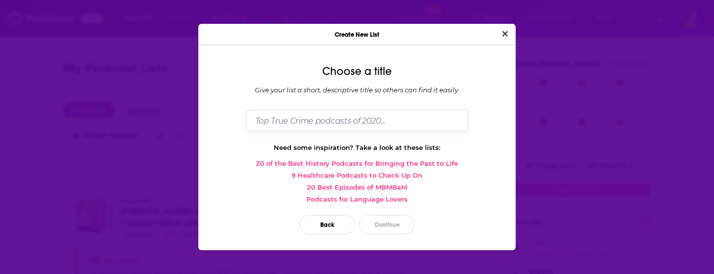
click at [265, 124] on input "Dialog" at bounding box center [357, 120] width 222 height 21
type input "F"
type input "10/2025 - Faith for [PERSON_NAME]"
click at [390, 227] on button "Continue" at bounding box center [387, 224] width 56 height 19
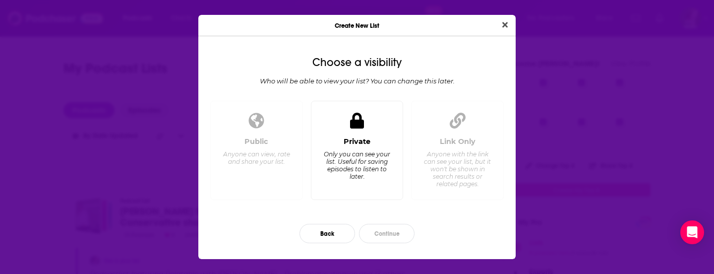
click at [358, 128] on icon "Dialog" at bounding box center [357, 121] width 14 height 16
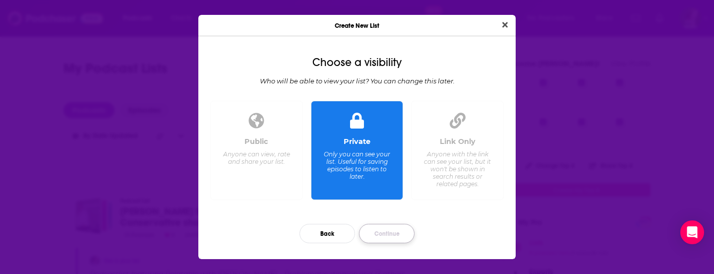
click at [392, 234] on button "Continue" at bounding box center [387, 233] width 56 height 19
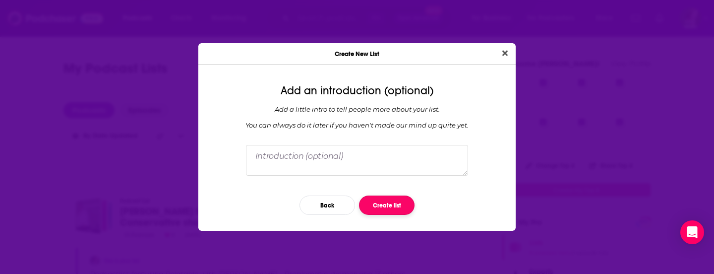
click at [385, 203] on button "Create list" at bounding box center [387, 204] width 56 height 19
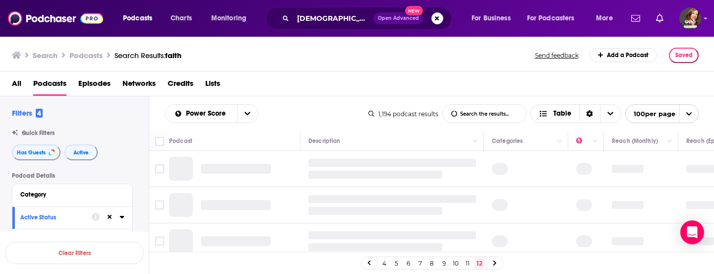
scroll to position [428, 0]
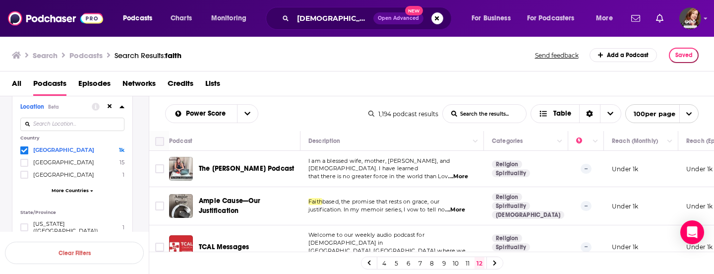
click at [159, 141] on input "Toggle select all" at bounding box center [159, 141] width 9 height 9
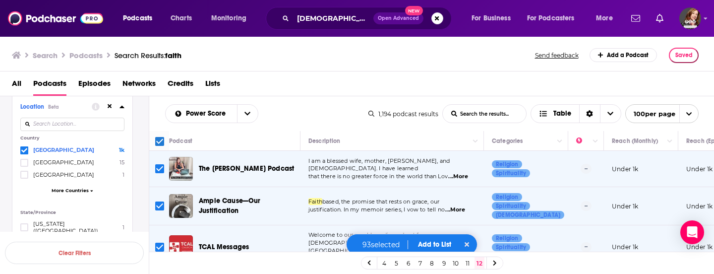
click at [433, 242] on button "Add to List" at bounding box center [434, 244] width 49 height 8
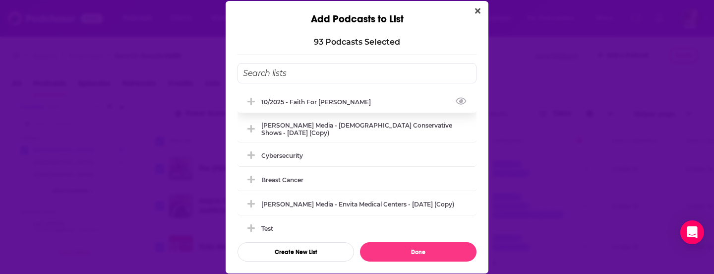
click at [302, 97] on div "10/2025 - Faith for [PERSON_NAME]" at bounding box center [356, 102] width 239 height 22
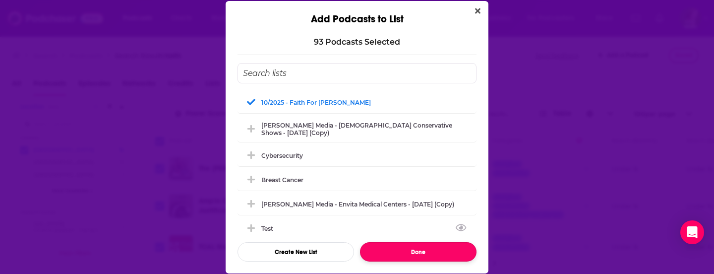
click at [412, 249] on button "Done" at bounding box center [418, 251] width 116 height 19
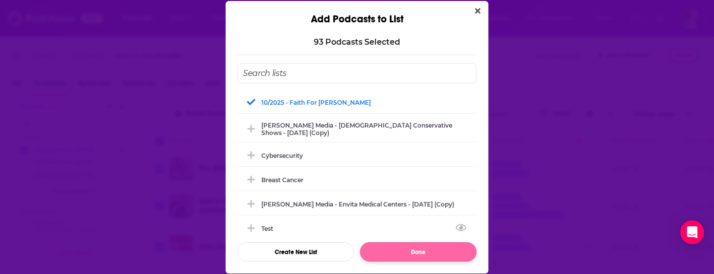
checkbox input "false"
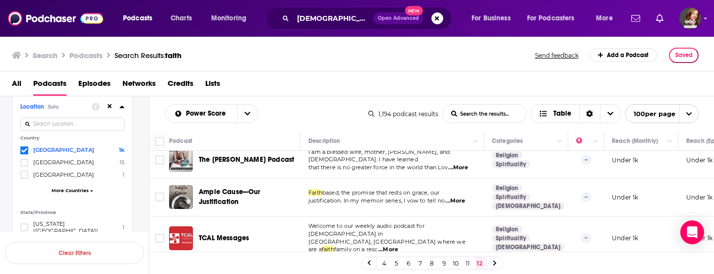
scroll to position [0, 0]
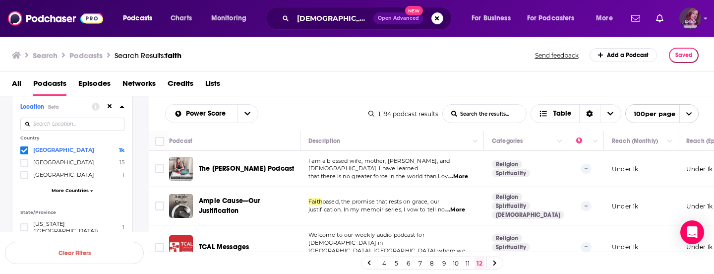
click at [688, 20] on img "Logged in as pamelastevensmedia" at bounding box center [690, 18] width 22 height 22
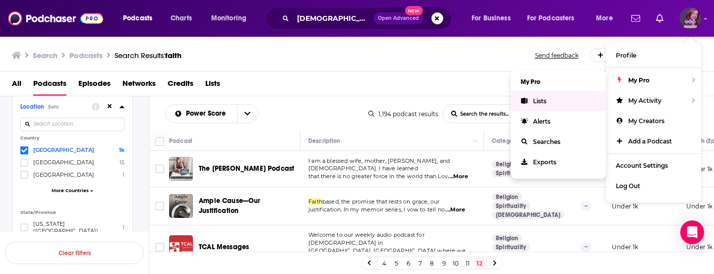
click at [536, 99] on span "Lists" at bounding box center [539, 100] width 13 height 7
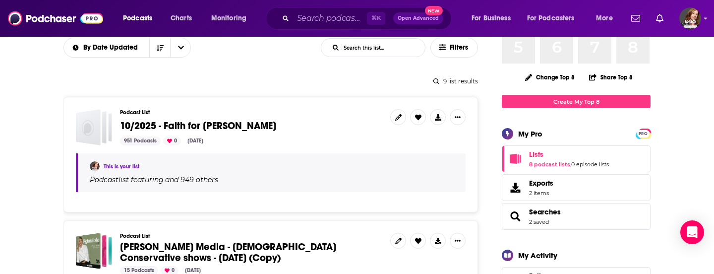
scroll to position [91, 0]
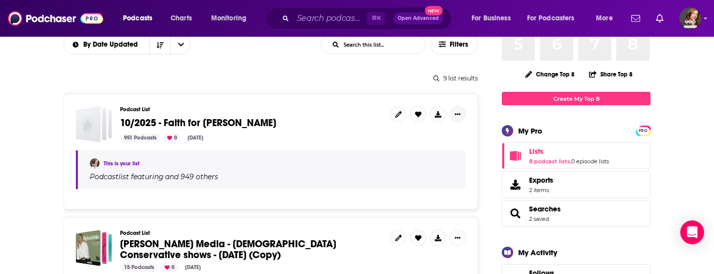
click at [460, 115] on icon "Show More Button" at bounding box center [458, 114] width 6 height 6
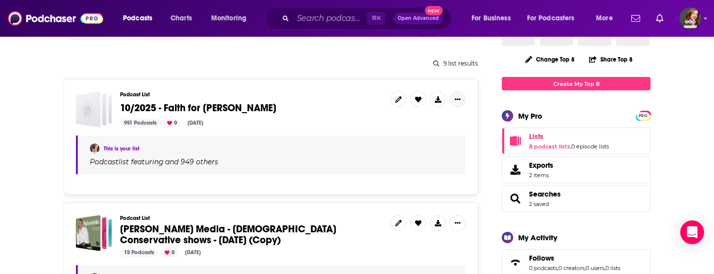
scroll to position [102, 0]
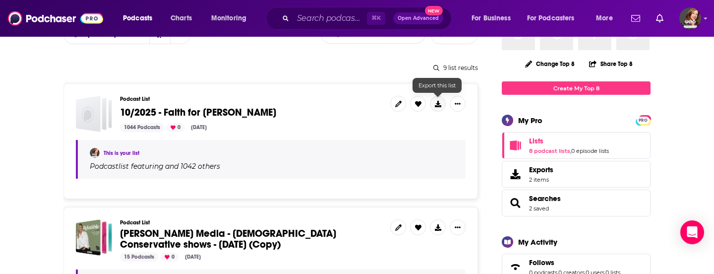
click at [436, 103] on icon at bounding box center [438, 104] width 6 height 6
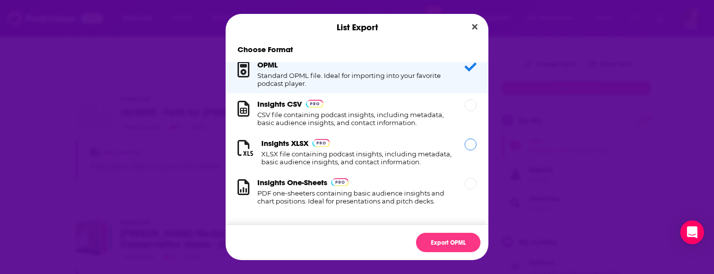
scroll to position [0, 0]
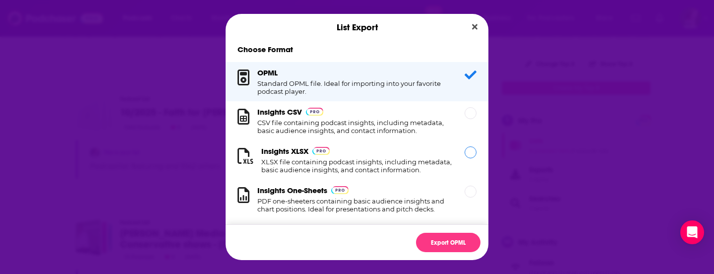
click at [386, 154] on div "Insights XLSX XLSX file containing podcast insights, including metadata, basic …" at bounding box center [356, 159] width 191 height 27
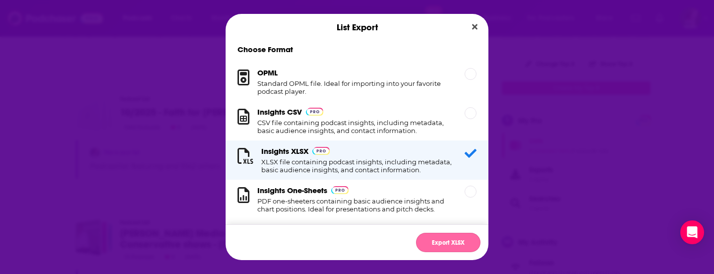
click at [443, 242] on button "Export XLSX" at bounding box center [448, 242] width 64 height 19
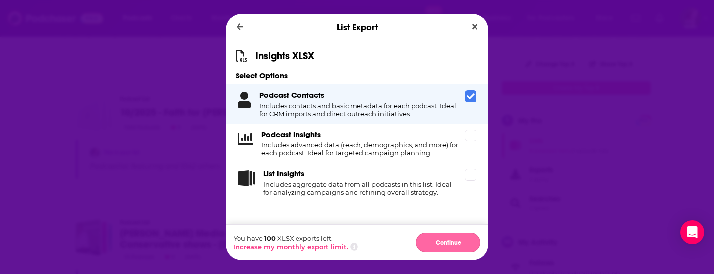
click at [449, 242] on button "Continue" at bounding box center [448, 242] width 64 height 19
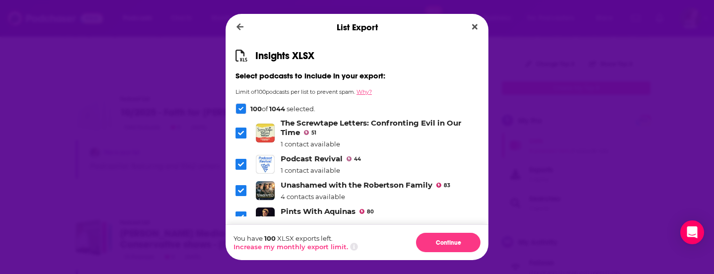
click at [368, 91] on button "Why?" at bounding box center [363, 91] width 15 height 7
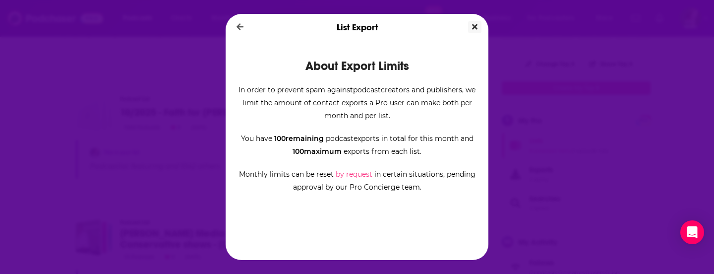
click at [474, 25] on icon "Close" at bounding box center [474, 27] width 5 height 8
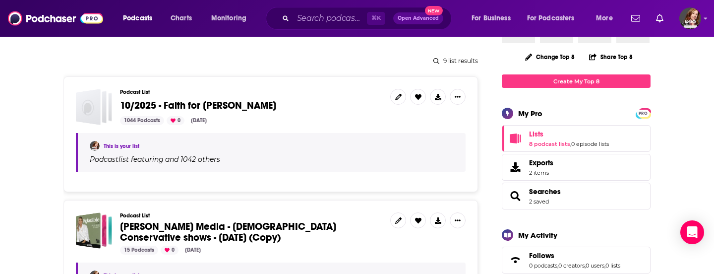
scroll to position [101, 0]
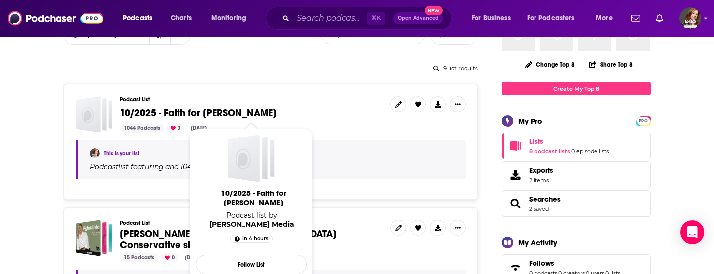
click at [188, 111] on span "10/2025 - Faith for [PERSON_NAME]" at bounding box center [198, 113] width 156 height 12
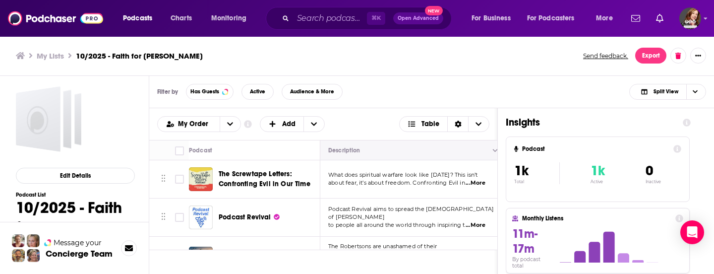
click at [467, 154] on span "Move" at bounding box center [410, 150] width 167 height 12
click at [227, 120] on icon "open menu" at bounding box center [230, 123] width 6 height 7
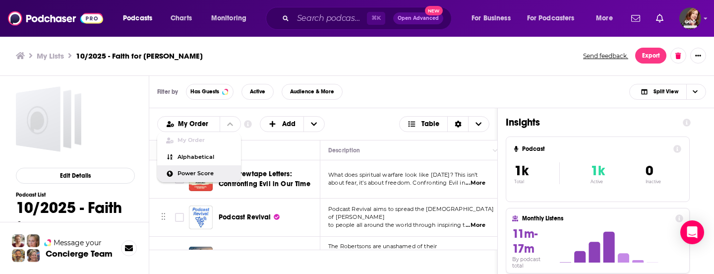
click at [201, 172] on span "Power Score" at bounding box center [205, 173] width 56 height 5
click at [189, 156] on div "Podcast" at bounding box center [200, 150] width 23 height 12
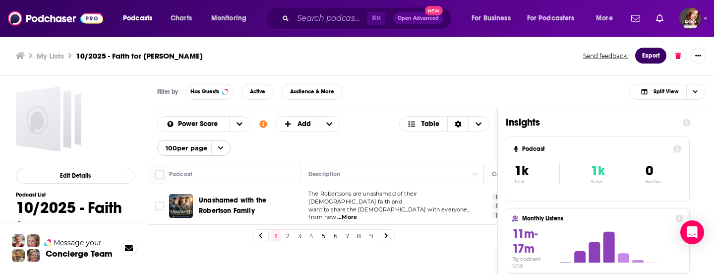
click at [646, 55] on button "Export" at bounding box center [650, 56] width 31 height 16
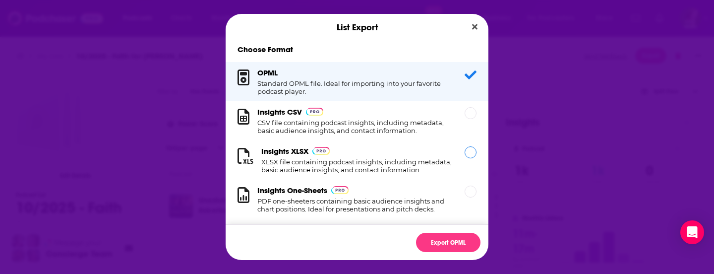
click at [362, 151] on div "Insights XLSX XLSX file containing podcast insights, including metadata, basic …" at bounding box center [356, 159] width 191 height 27
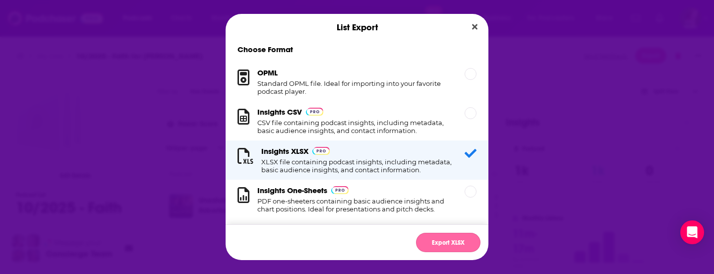
click at [439, 240] on button "Export XLSX" at bounding box center [448, 242] width 64 height 19
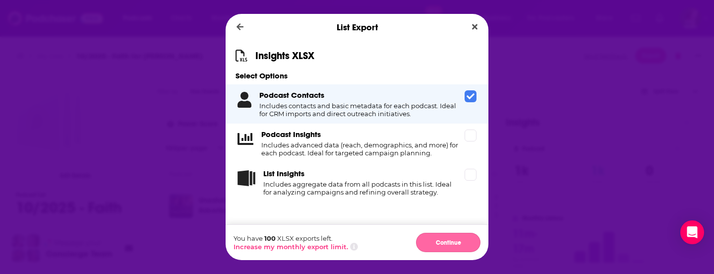
click at [448, 238] on button "Continue" at bounding box center [448, 242] width 64 height 19
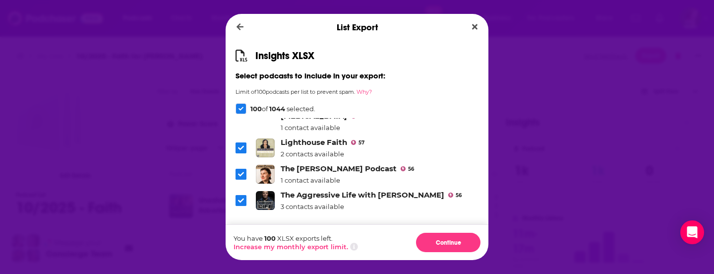
scroll to position [1969, 0]
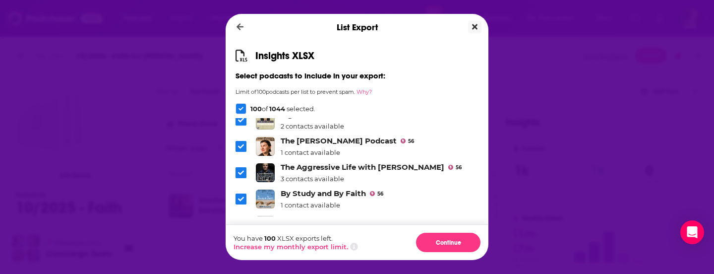
click at [474, 26] on icon "Close" at bounding box center [474, 26] width 5 height 5
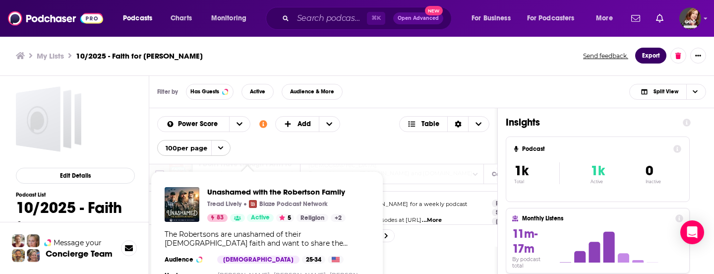
scroll to position [157, 0]
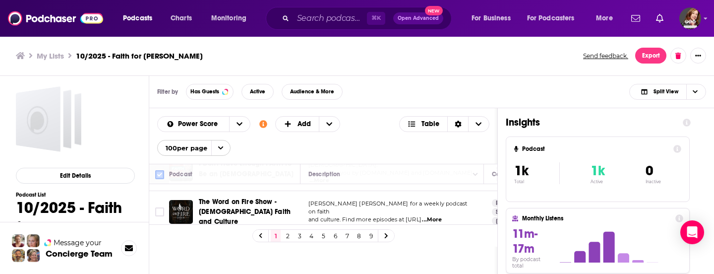
click at [158, 175] on input "Toggle select all" at bounding box center [159, 174] width 9 height 9
checkbox input "true"
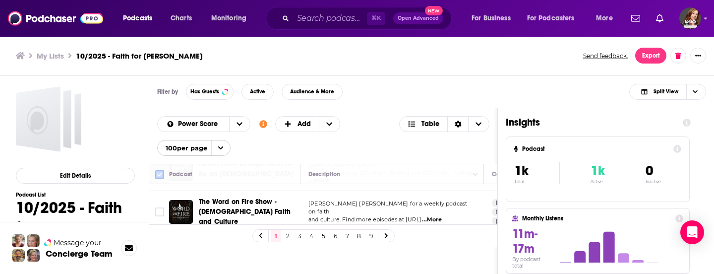
checkbox input "true"
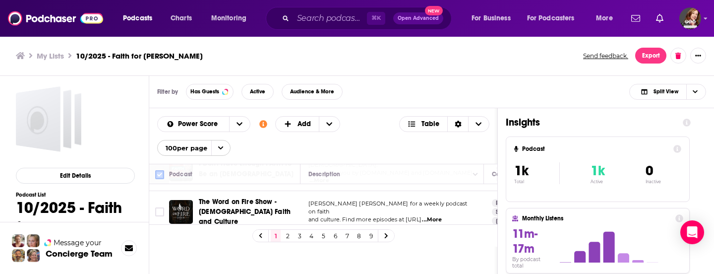
checkbox input "true"
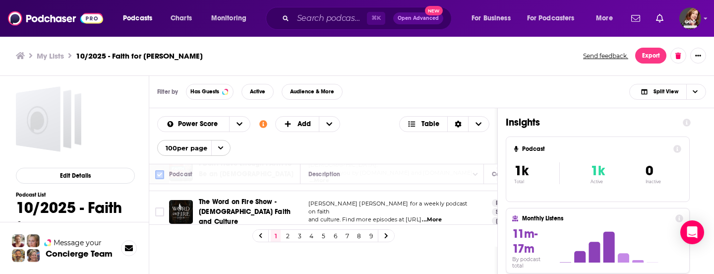
checkbox input "true"
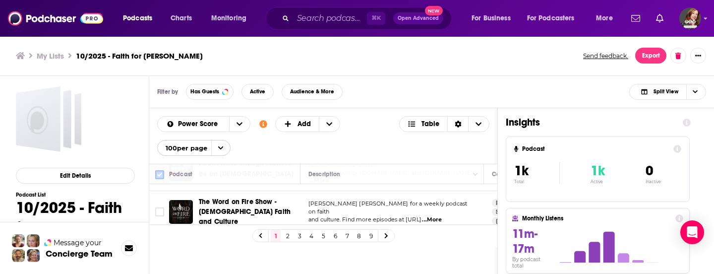
checkbox input "true"
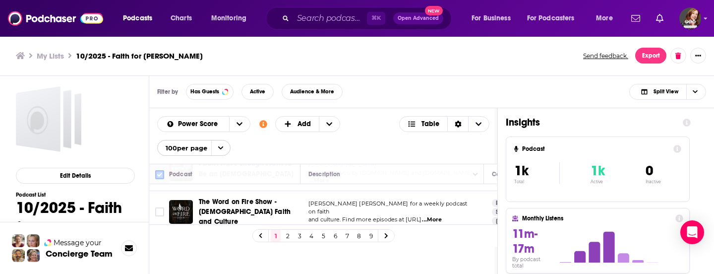
checkbox input "true"
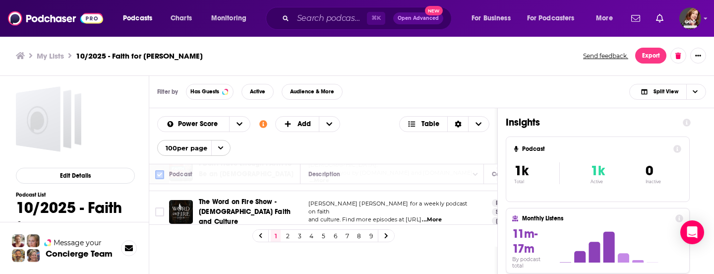
checkbox input "true"
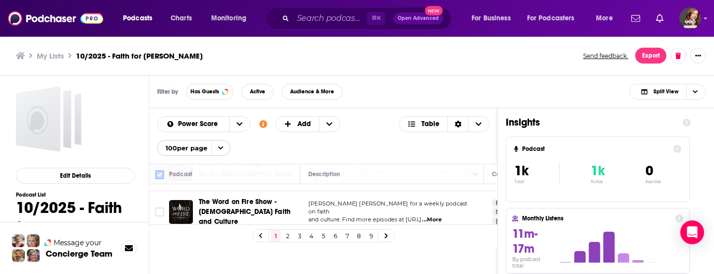
checkbox input "true"
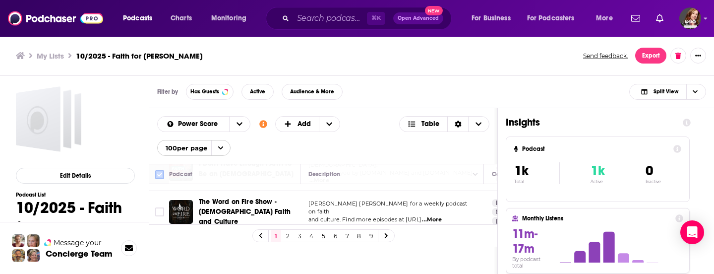
checkbox input "true"
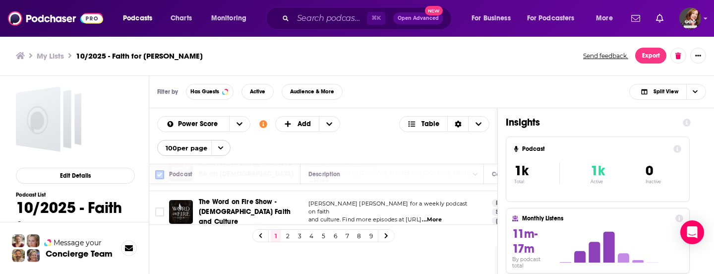
checkbox input "true"
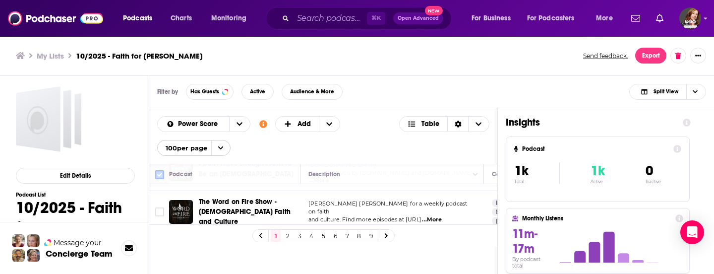
checkbox input "true"
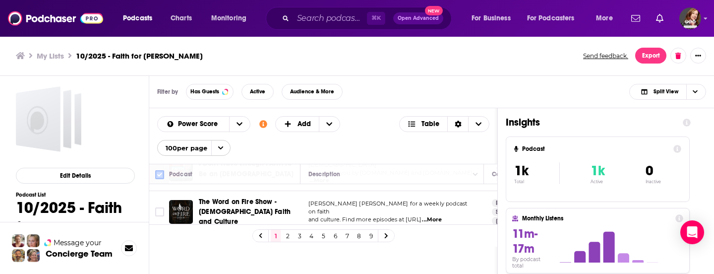
checkbox input "true"
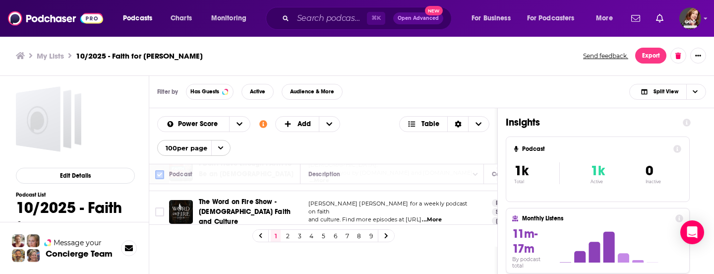
checkbox input "true"
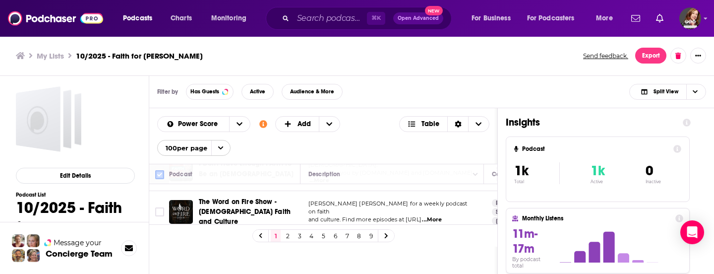
checkbox input "true"
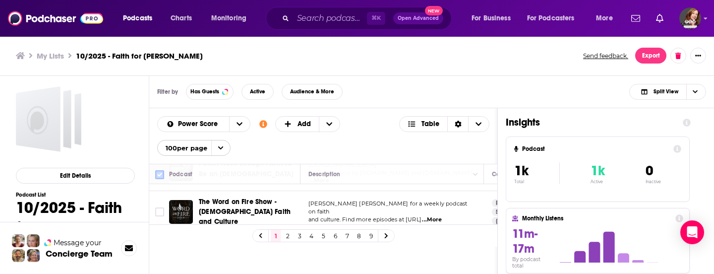
checkbox input "true"
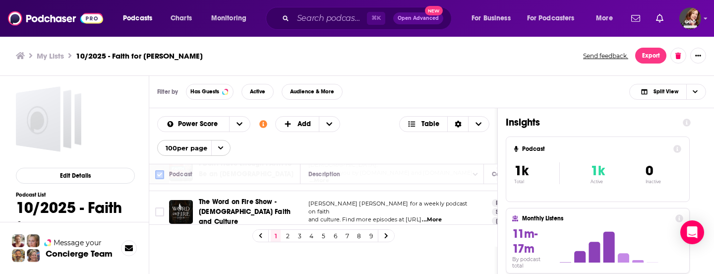
checkbox input "true"
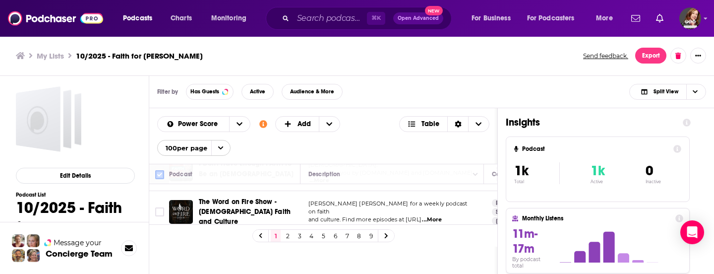
checkbox input "true"
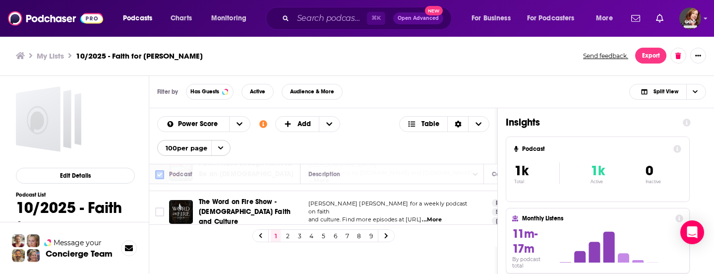
checkbox input "true"
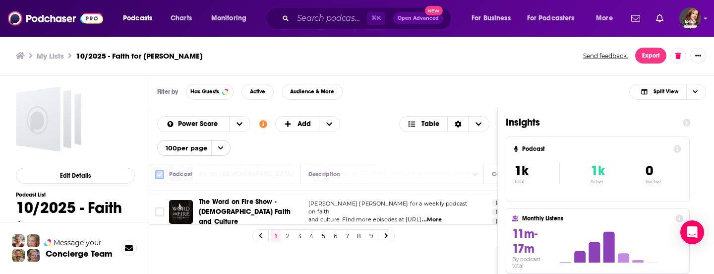
checkbox input "true"
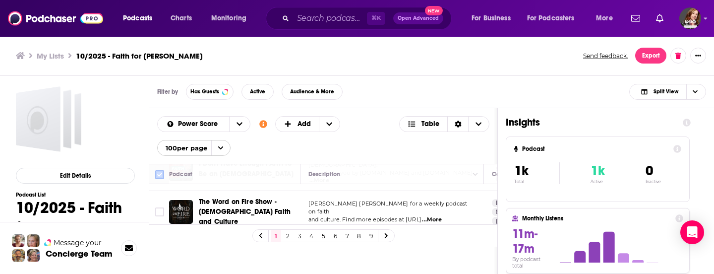
checkbox input "true"
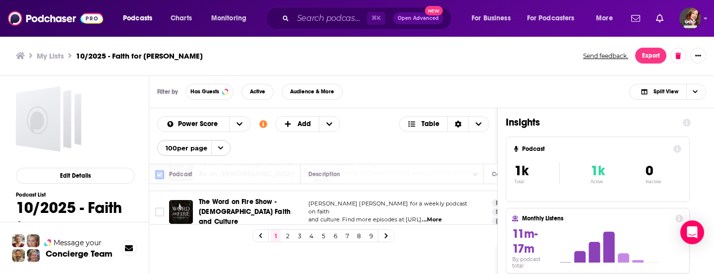
checkbox input "true"
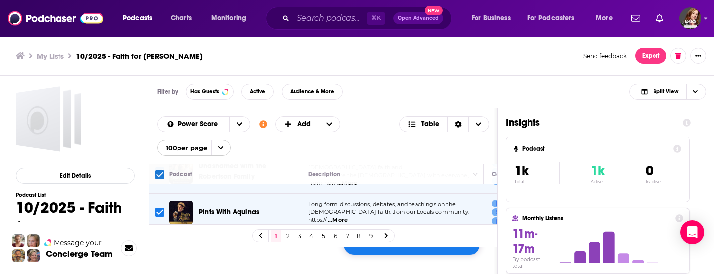
scroll to position [0, 0]
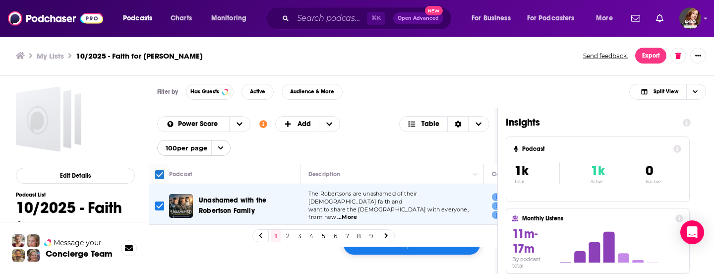
click at [438, 246] on button "Add to List" at bounding box center [435, 244] width 49 height 8
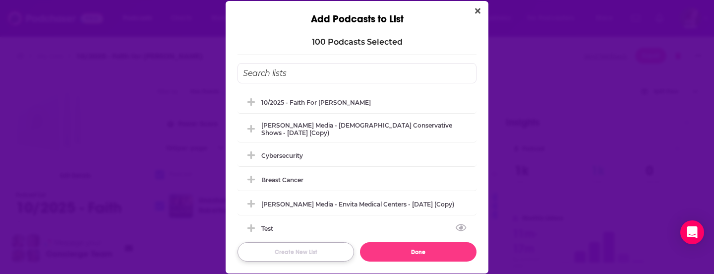
click at [287, 247] on button "Create New List" at bounding box center [295, 251] width 116 height 19
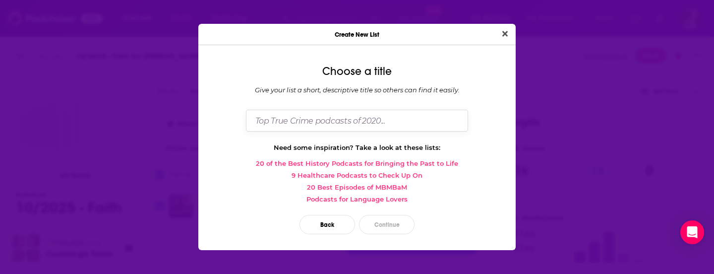
click at [277, 124] on input "Dialog" at bounding box center [357, 120] width 222 height 21
type input "First 100 - faith for dr. prato"
click at [389, 225] on button "Continue" at bounding box center [387, 224] width 56 height 19
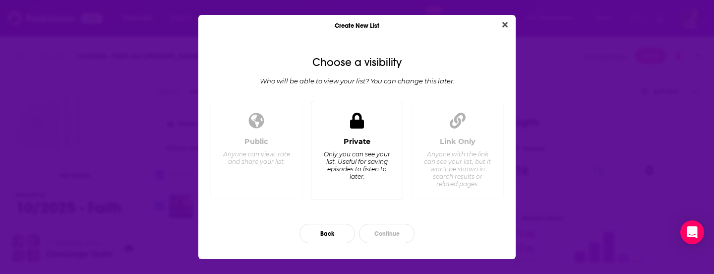
click at [356, 134] on div "Private Only you can see your list. Useful for saving episodes to listen to lat…" at bounding box center [357, 151] width 93 height 100
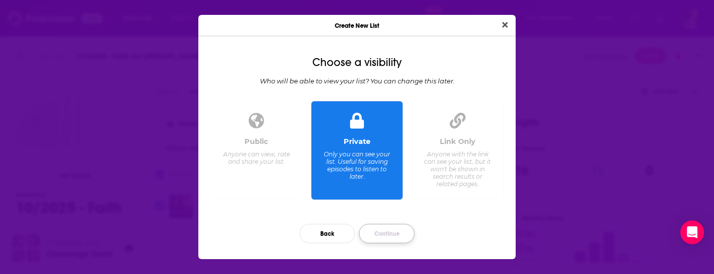
click at [388, 234] on button "Continue" at bounding box center [387, 233] width 56 height 19
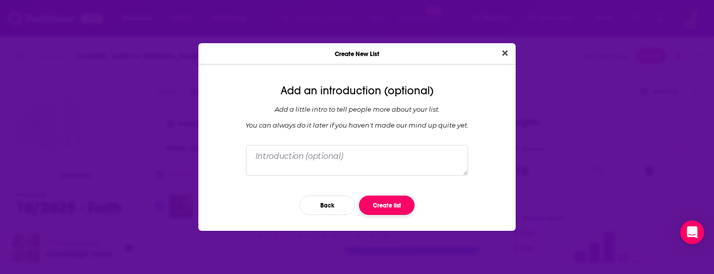
click at [390, 206] on button "Create list" at bounding box center [387, 204] width 56 height 19
checkbox input "false"
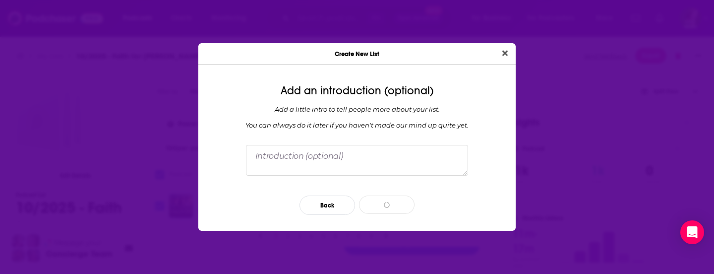
checkbox input "false"
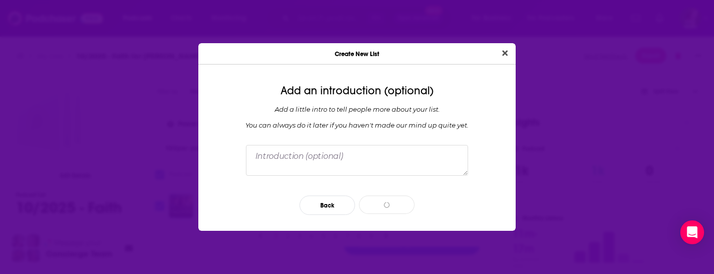
checkbox input "false"
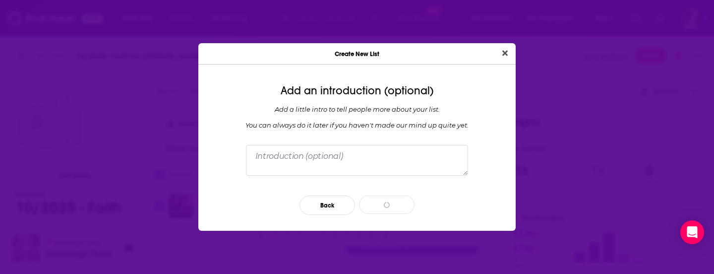
checkbox input "false"
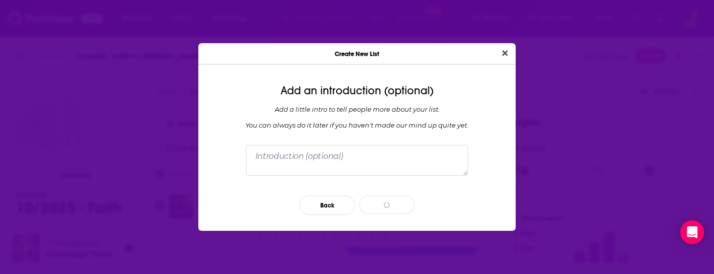
checkbox input "false"
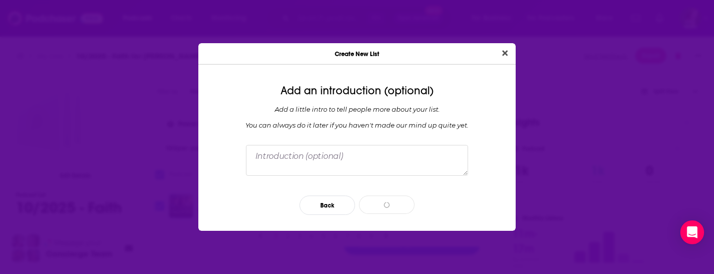
checkbox input "false"
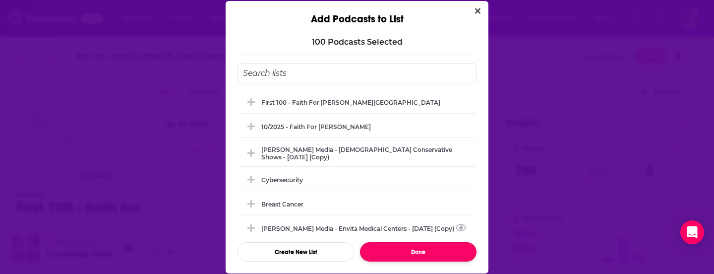
click at [437, 252] on button "Done" at bounding box center [418, 251] width 116 height 19
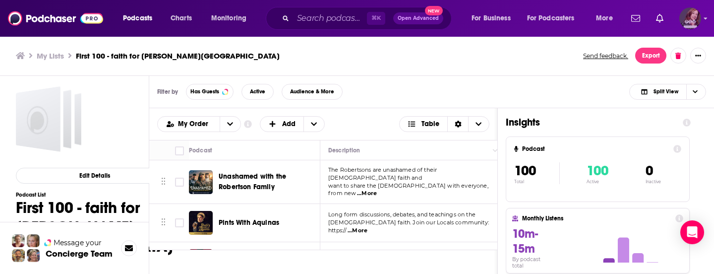
click at [688, 22] on img "Logged in as pamelastevensmedia" at bounding box center [690, 18] width 22 height 22
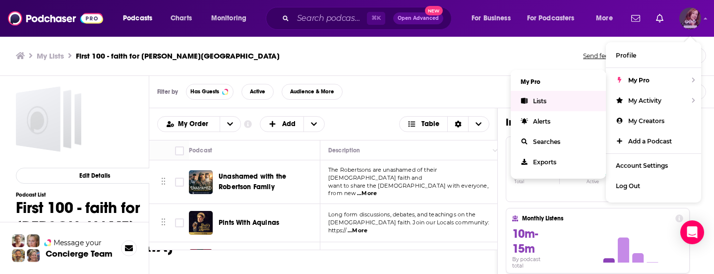
click at [537, 103] on span "Lists" at bounding box center [539, 100] width 13 height 7
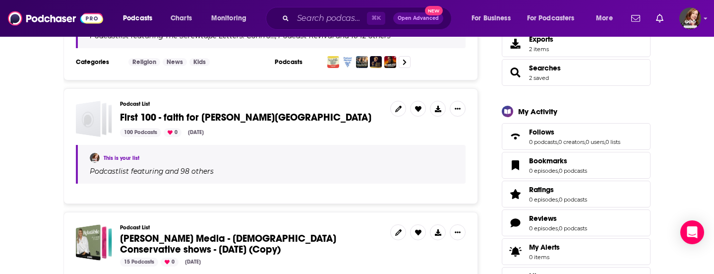
scroll to position [242, 0]
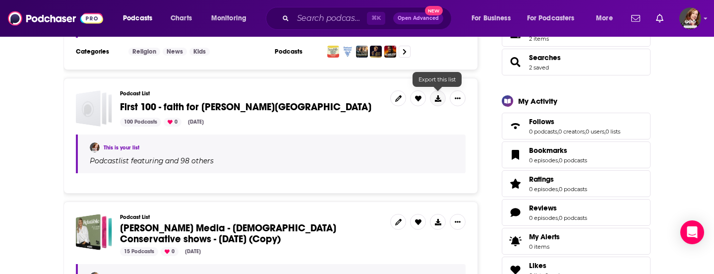
click at [436, 98] on icon at bounding box center [438, 98] width 6 height 6
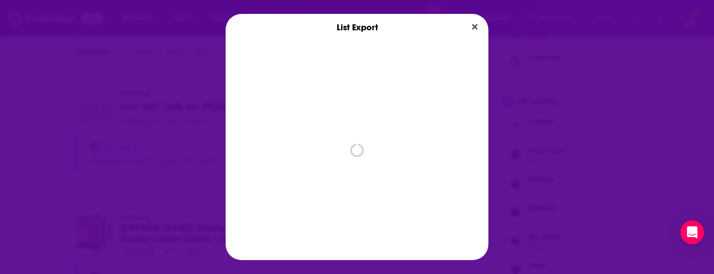
scroll to position [0, 0]
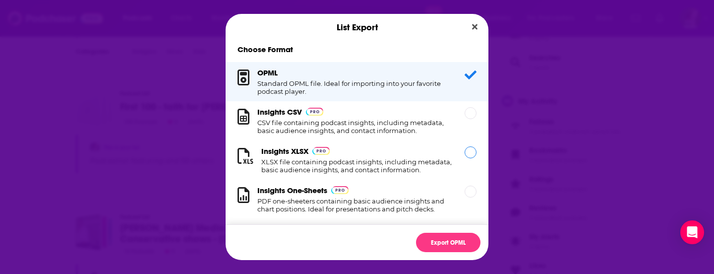
click at [384, 158] on h1 "XLSX file containing podcast insights, including metadata, basic audience insig…" at bounding box center [356, 166] width 191 height 16
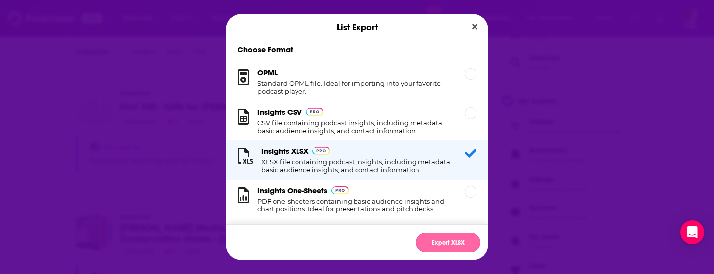
click at [440, 243] on button "Export XLSX" at bounding box center [448, 242] width 64 height 19
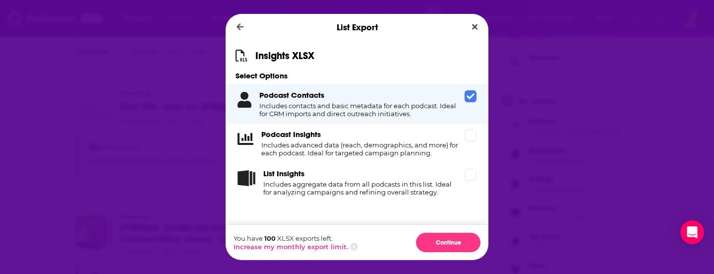
click at [372, 104] on h4 "Includes contacts and basic metadata for each podcast. Ideal for CRM imports an…" at bounding box center [359, 110] width 201 height 16
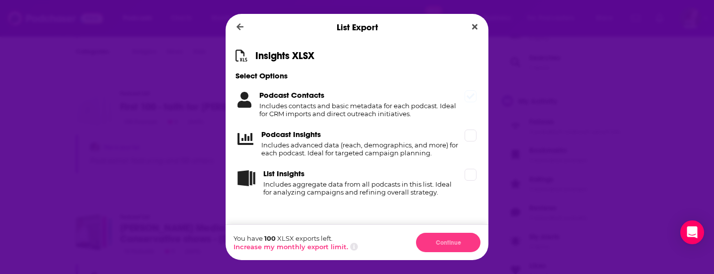
click at [372, 104] on h4 "Includes contacts and basic metadata for each podcast. Ideal for CRM imports an…" at bounding box center [359, 110] width 201 height 16
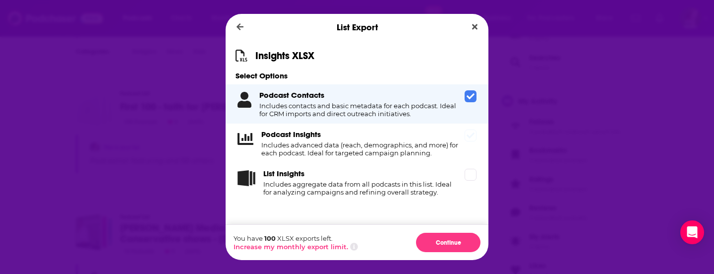
click at [418, 135] on div "Podcast Insights Includes advanced data (reach, demographics, and more) for eac…" at bounding box center [360, 142] width 199 height 27
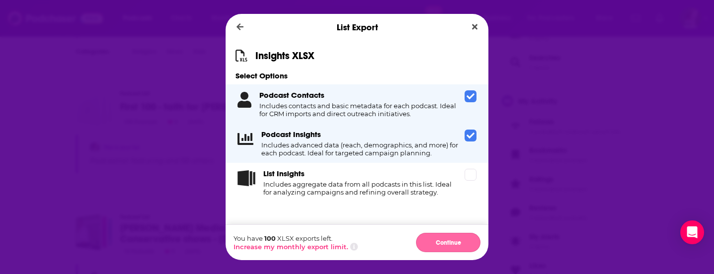
click at [454, 242] on button "Continue" at bounding box center [448, 242] width 64 height 19
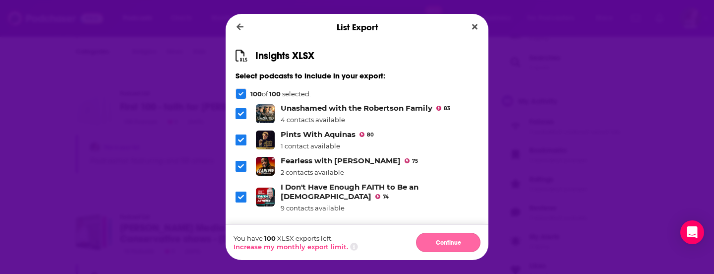
click at [446, 246] on button "Continue" at bounding box center [448, 242] width 64 height 19
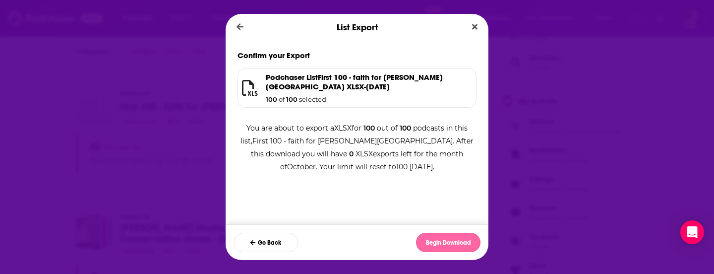
click at [442, 243] on button "Begin Download" at bounding box center [448, 242] width 64 height 19
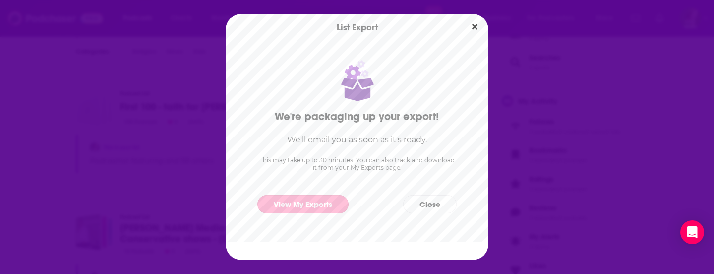
click at [302, 202] on link "View My Exports" at bounding box center [302, 204] width 91 height 18
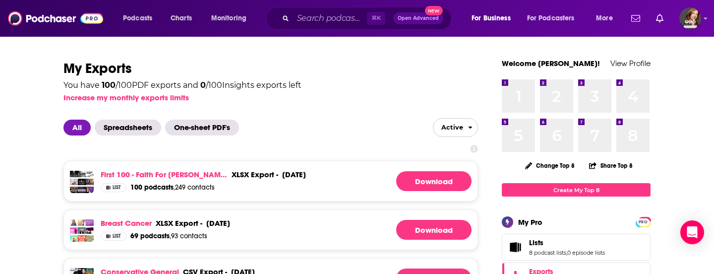
click at [265, 95] on div "You have 100 / 100 PDF exports and 0 / 100 Insights exports left Increase my mo…" at bounding box center [270, 89] width 414 height 24
click at [426, 183] on link "Download" at bounding box center [433, 181] width 75 height 20
